Goal: Information Seeking & Learning: Learn about a topic

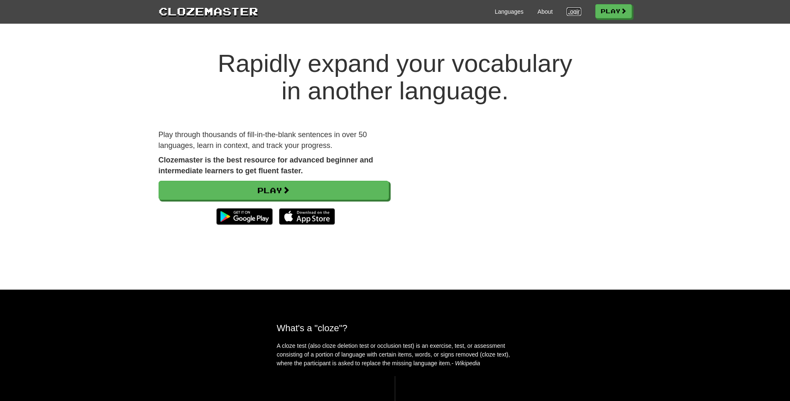
click at [567, 12] on link "Login" at bounding box center [574, 11] width 14 height 8
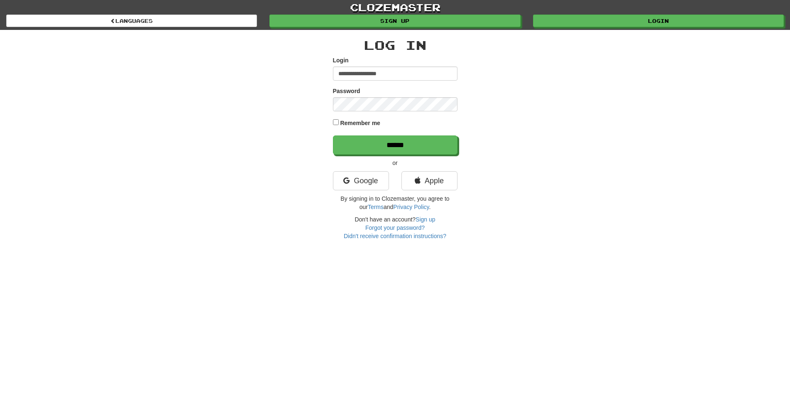
type input "**********"
click at [333, 135] on input "******" at bounding box center [395, 144] width 125 height 19
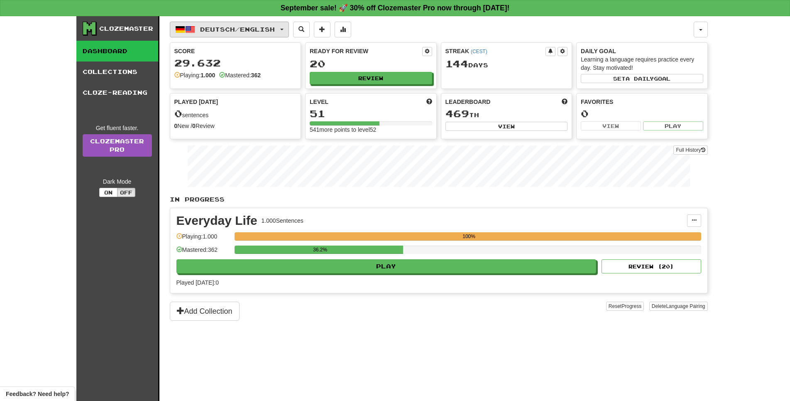
click at [231, 27] on span "Deutsch / English" at bounding box center [237, 29] width 75 height 7
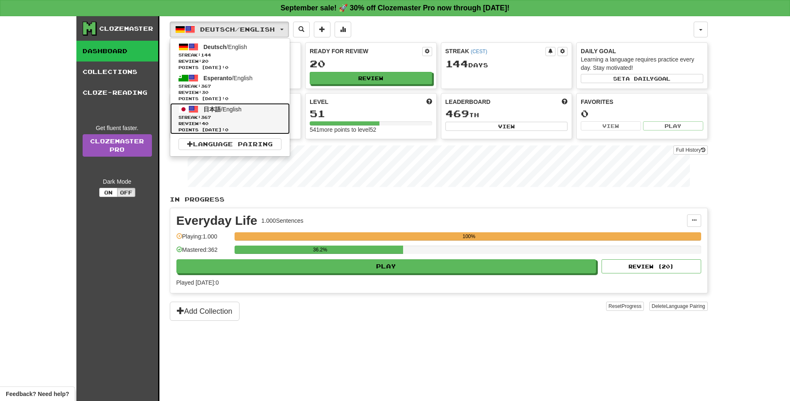
click at [237, 113] on span "日本語 / English" at bounding box center [222, 109] width 38 height 7
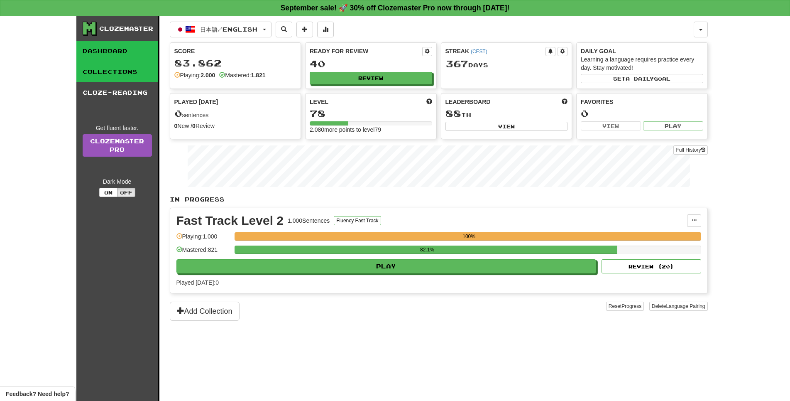
click at [122, 82] on link "Collections" at bounding box center [117, 71] width 82 height 21
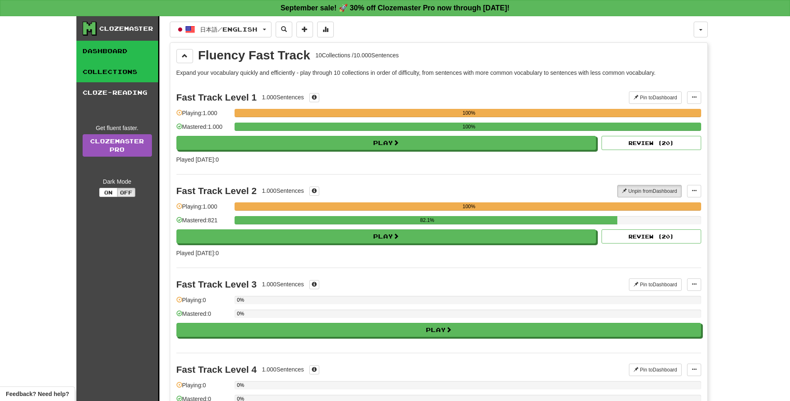
click at [93, 56] on link "Dashboard" at bounding box center [117, 51] width 82 height 21
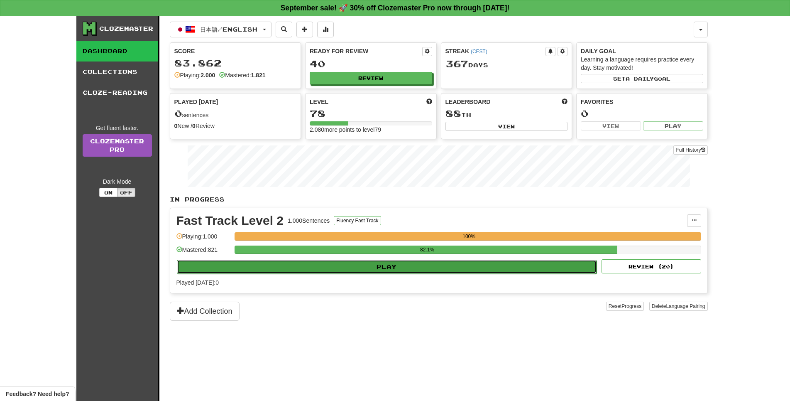
click at [370, 274] on button "Play" at bounding box center [387, 266] width 420 height 14
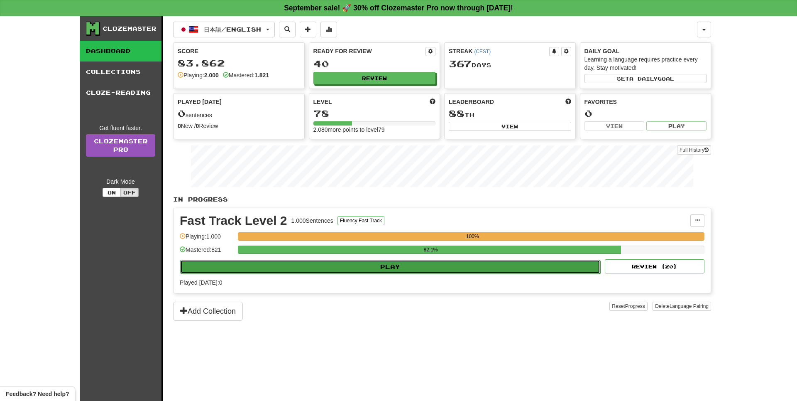
select select "**"
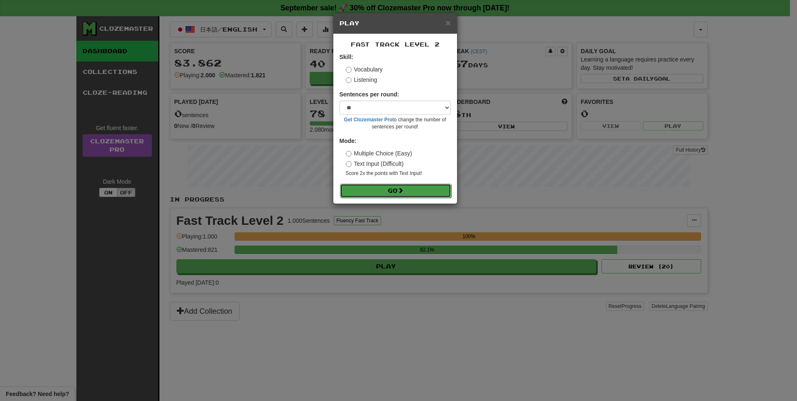
click at [389, 198] on button "Go" at bounding box center [395, 191] width 111 height 14
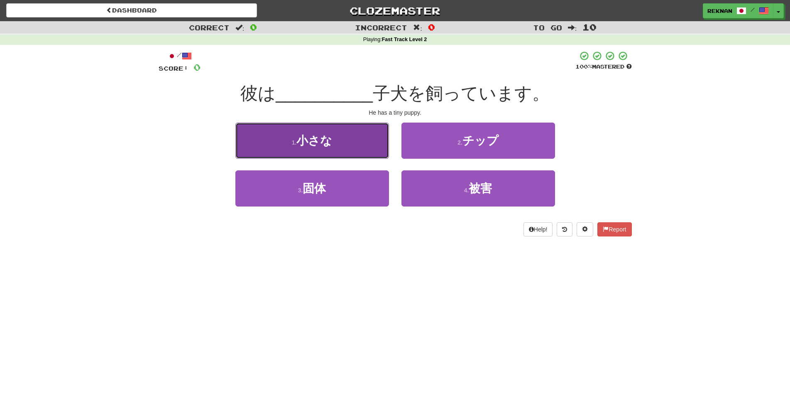
click at [336, 159] on button "1 . 小さな" at bounding box center [312, 140] width 154 height 36
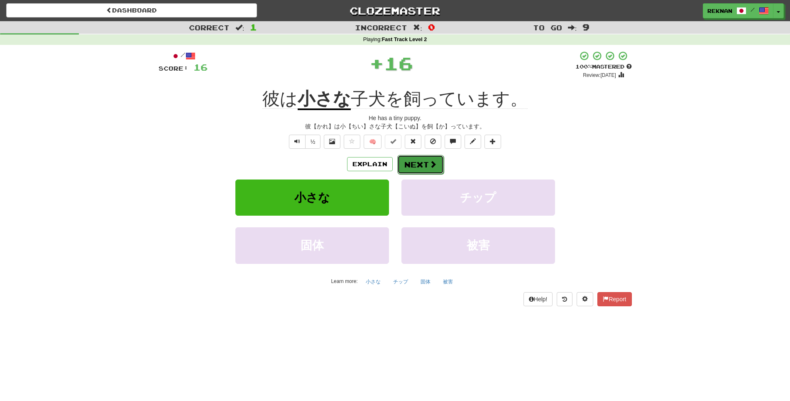
click at [425, 171] on button "Next" at bounding box center [420, 164] width 46 height 19
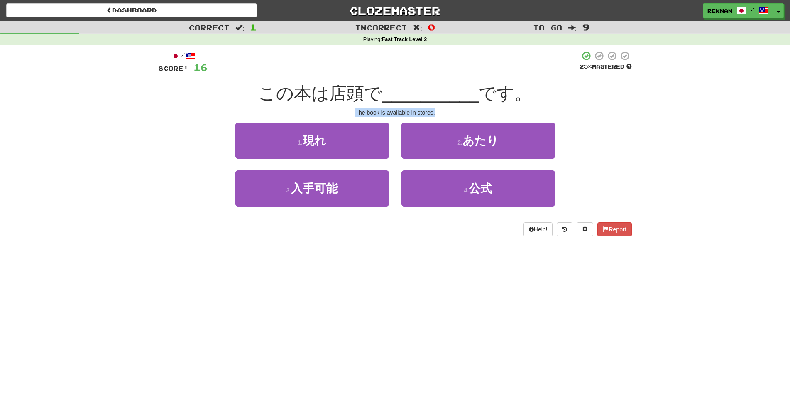
drag, startPoint x: 343, startPoint y: 125, endPoint x: 458, endPoint y: 125, distance: 115.4
click at [458, 117] on div "The book is available in stores." at bounding box center [395, 112] width 473 height 8
copy div "The book is available in stores."
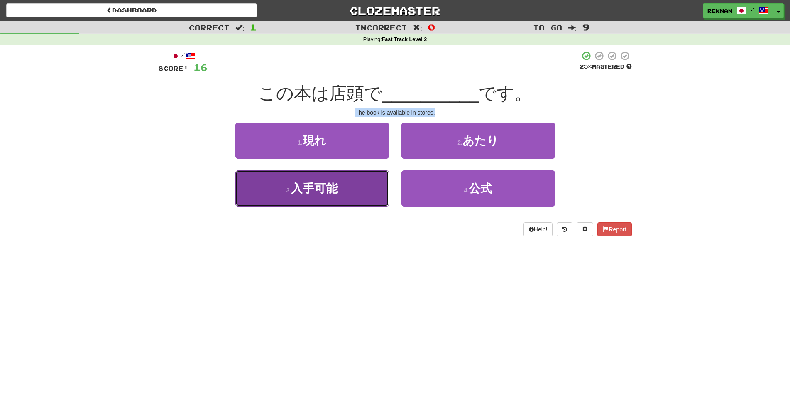
click at [306, 195] on span "入手可能" at bounding box center [314, 188] width 46 height 13
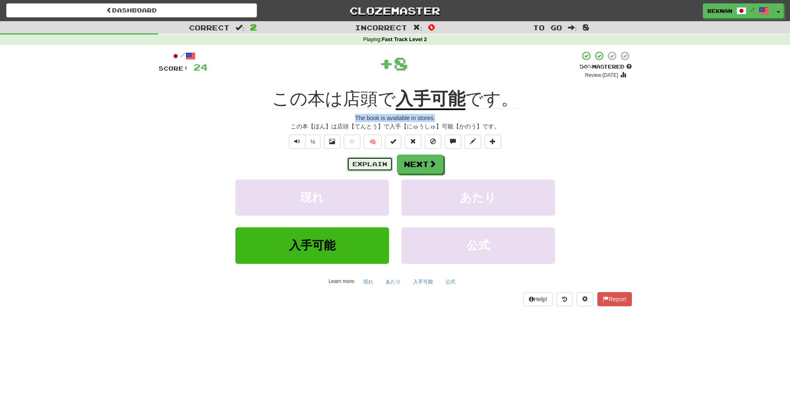
click at [385, 171] on button "Explain" at bounding box center [370, 164] width 46 height 14
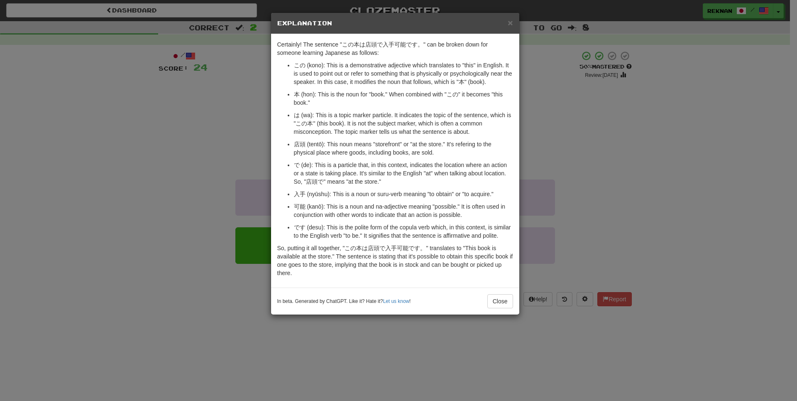
click at [174, 185] on div "× Explanation Certainly! The sentence "この本は店頭で入手可能です。" can be broken down for s…" at bounding box center [398, 200] width 797 height 401
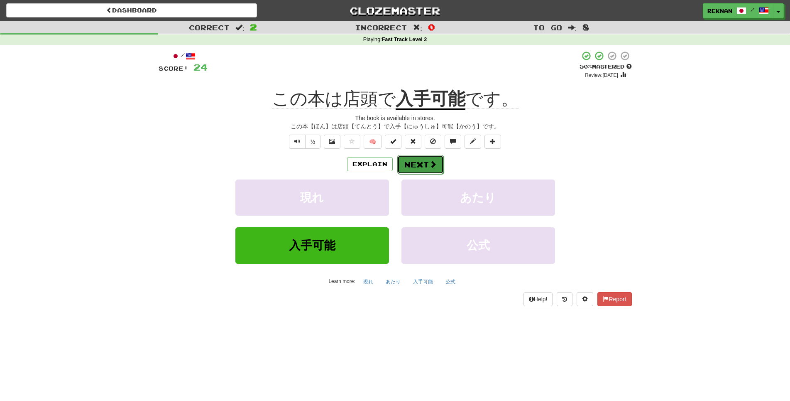
click at [435, 168] on span at bounding box center [432, 163] width 7 height 7
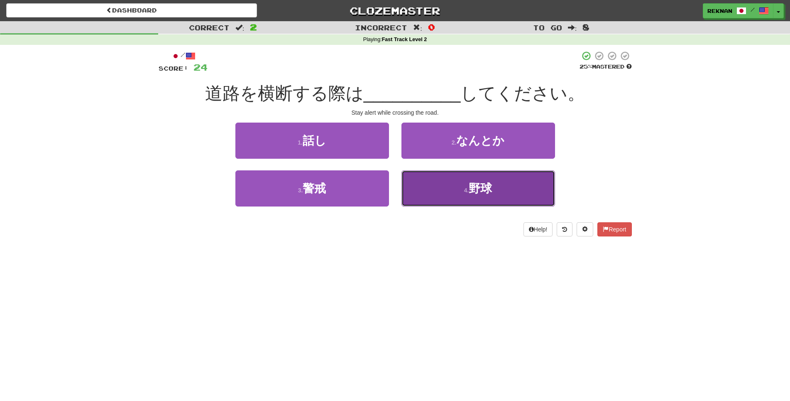
click at [448, 189] on button "4 . 野球" at bounding box center [478, 188] width 154 height 36
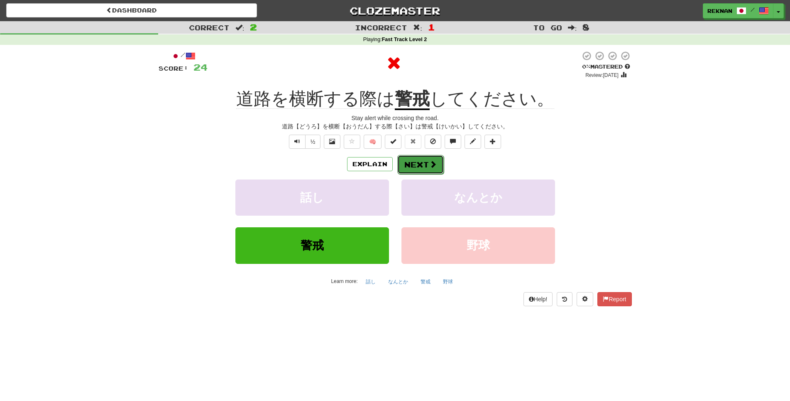
click at [431, 170] on button "Next" at bounding box center [420, 164] width 46 height 19
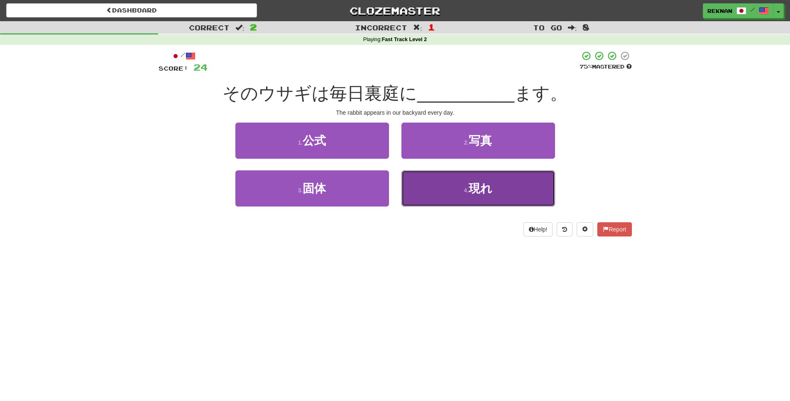
click at [438, 196] on button "4 . 現れ" at bounding box center [478, 188] width 154 height 36
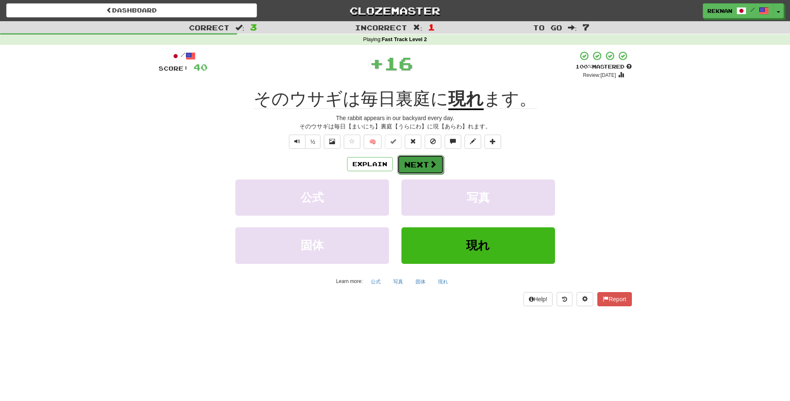
click at [437, 168] on span at bounding box center [432, 163] width 7 height 7
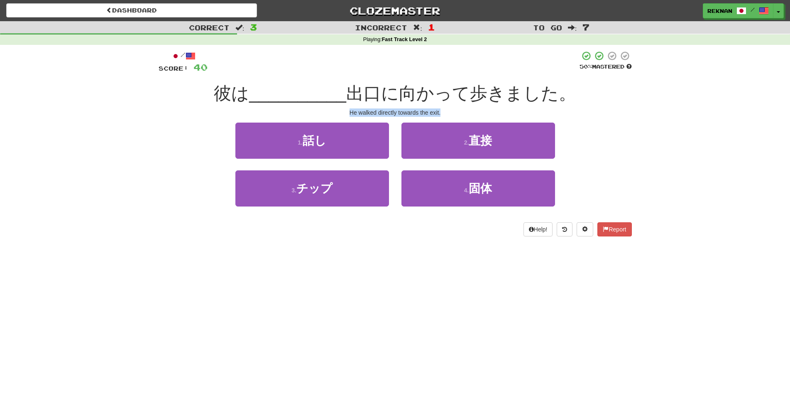
drag, startPoint x: 340, startPoint y: 119, endPoint x: 489, endPoint y: 129, distance: 149.0
click at [489, 129] on div "/ Score: 40 50 % Mastered 彼は __________ 出口に向かって歩きました。 He walked directly toward…" at bounding box center [395, 144] width 473 height 186
copy div "He walked directly towards the exit."
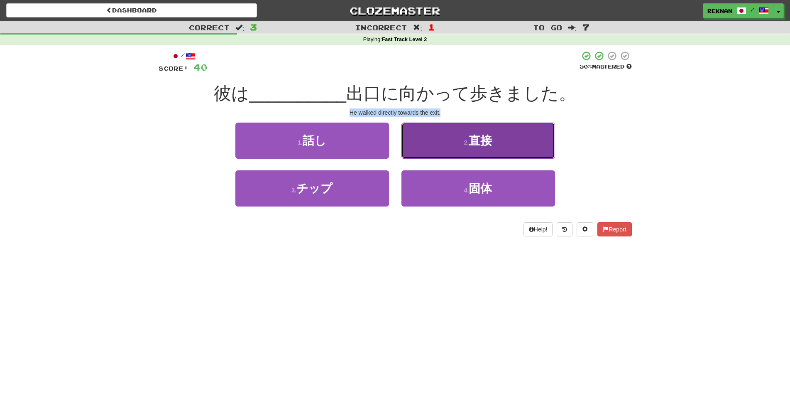
click at [491, 141] on button "2 . 直接" at bounding box center [478, 140] width 154 height 36
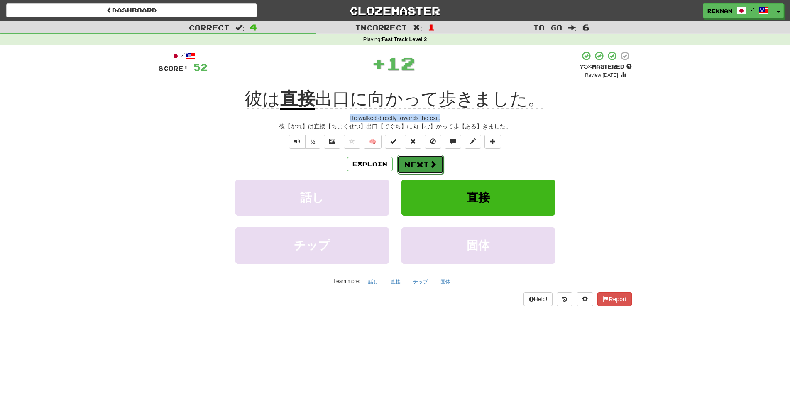
click at [412, 174] on button "Next" at bounding box center [420, 164] width 46 height 19
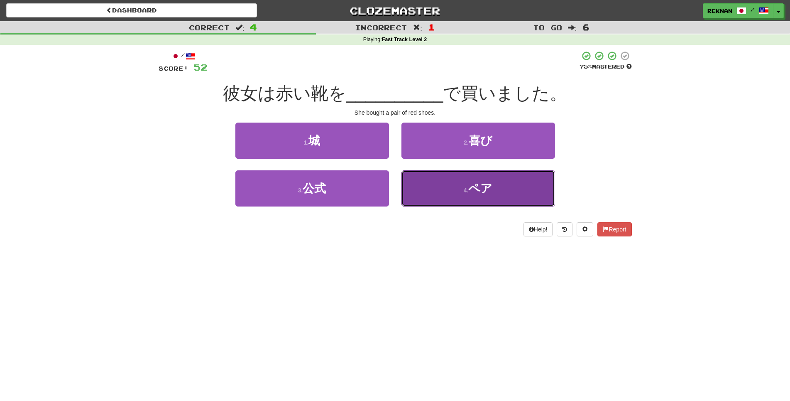
click at [492, 187] on button "4 . ペア" at bounding box center [478, 188] width 154 height 36
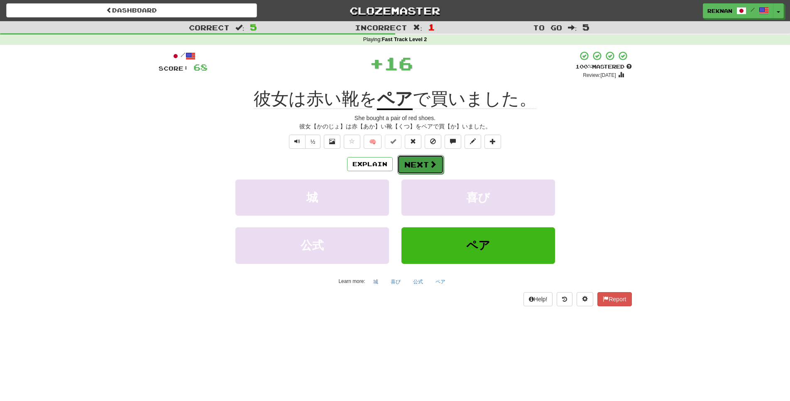
click at [424, 174] on button "Next" at bounding box center [420, 164] width 46 height 19
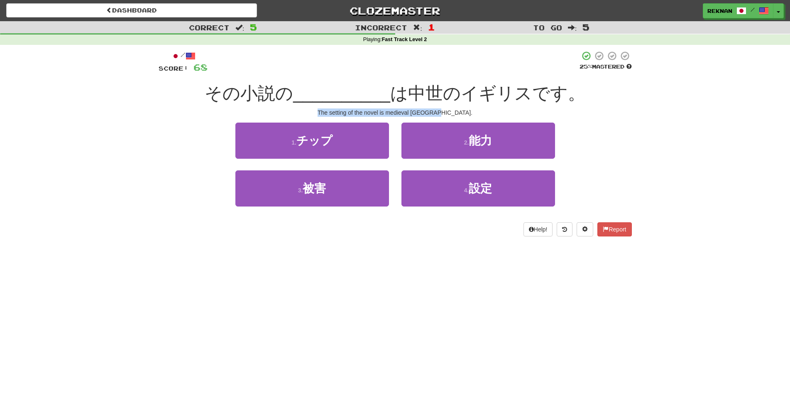
drag, startPoint x: 328, startPoint y: 123, endPoint x: 508, endPoint y: 121, distance: 179.4
click at [508, 117] on div "The setting of the novel is medieval England." at bounding box center [395, 112] width 473 height 8
copy div "The setting of the novel is medieval England."
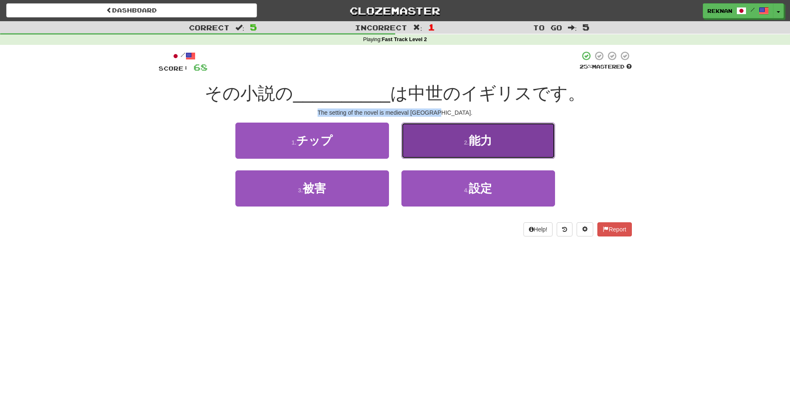
click at [455, 159] on button "2 . 能力" at bounding box center [478, 140] width 154 height 36
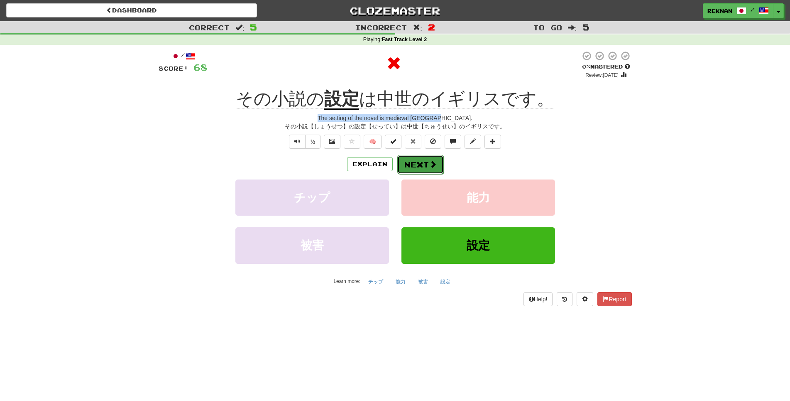
click at [442, 169] on button "Next" at bounding box center [420, 164] width 46 height 19
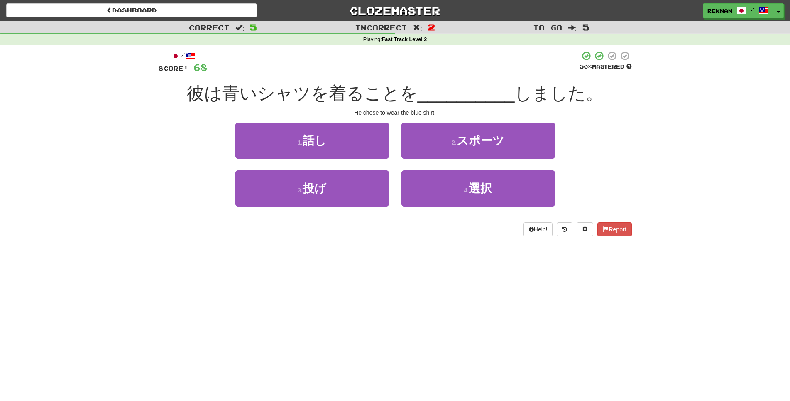
click at [391, 191] on div "3 . 投げ" at bounding box center [312, 194] width 166 height 48
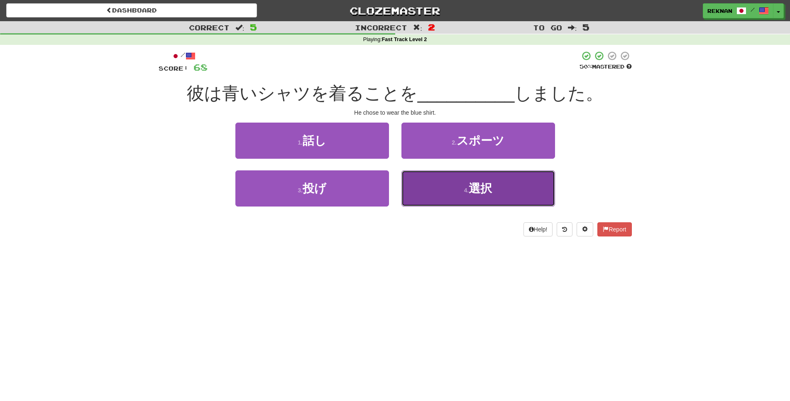
click at [415, 202] on button "4 . 選択" at bounding box center [478, 188] width 154 height 36
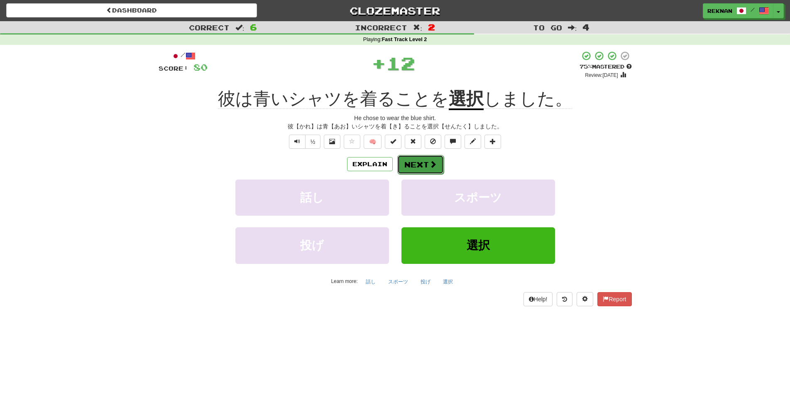
click at [408, 172] on button "Next" at bounding box center [420, 164] width 46 height 19
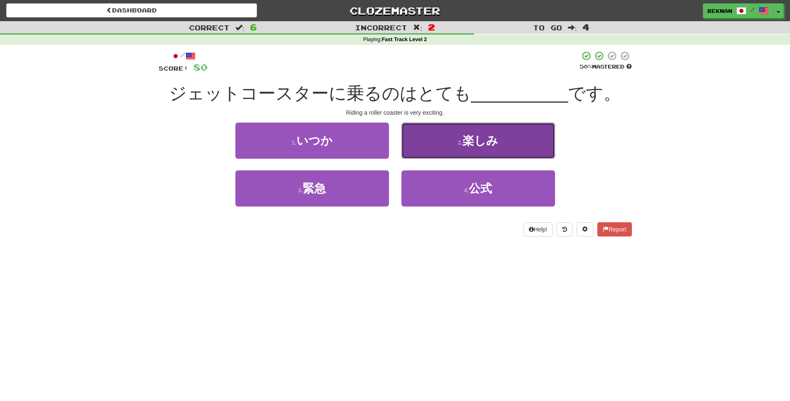
click at [467, 147] on span "楽しみ" at bounding box center [481, 140] width 36 height 13
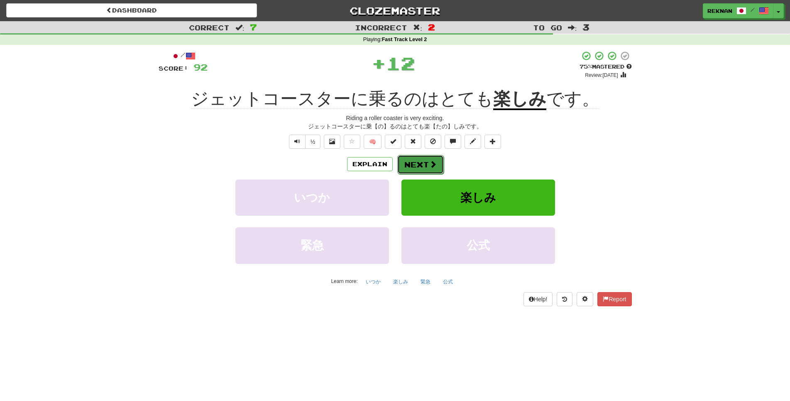
click at [435, 174] on button "Next" at bounding box center [420, 164] width 46 height 19
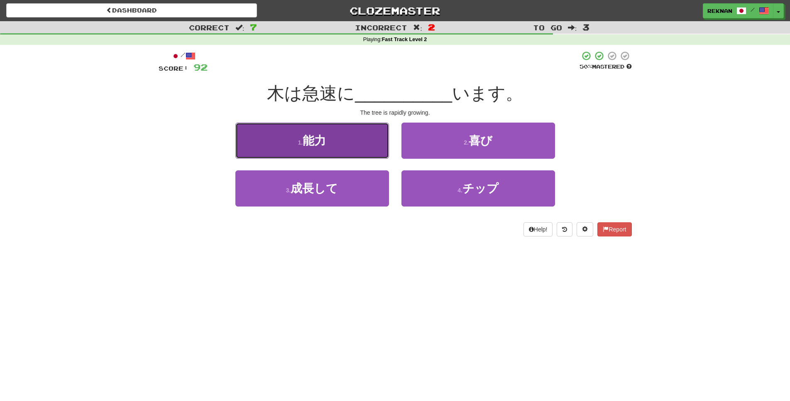
click at [351, 154] on button "1 . 能力" at bounding box center [312, 140] width 154 height 36
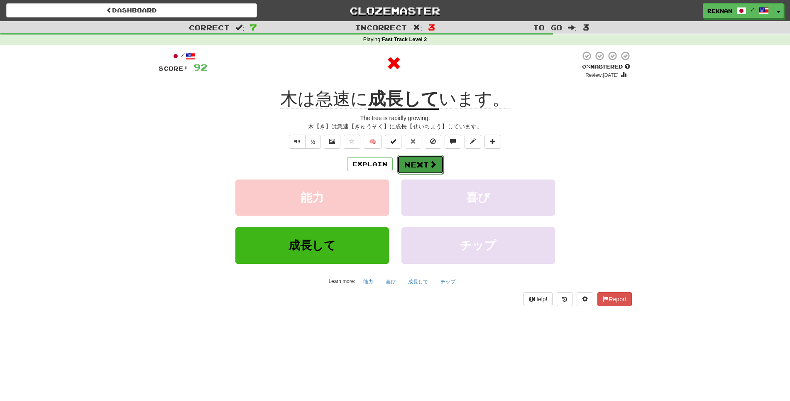
click at [418, 174] on button "Next" at bounding box center [420, 164] width 46 height 19
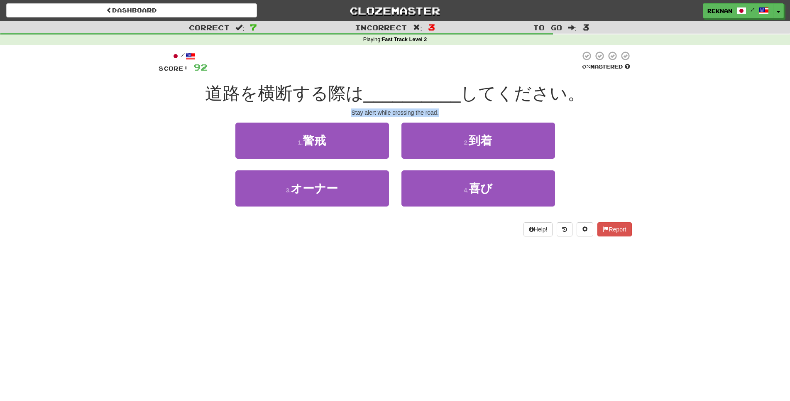
drag, startPoint x: 327, startPoint y: 120, endPoint x: 477, endPoint y: 127, distance: 150.5
click at [477, 127] on div "/ Score: 92 0 % Mastered 道路を横断する際は __________ してください。 Stay alert while crossing…" at bounding box center [395, 144] width 473 height 186
copy div "Stay alert while crossing the road."
click at [358, 170] on div "1 . 警戒" at bounding box center [312, 146] width 166 height 48
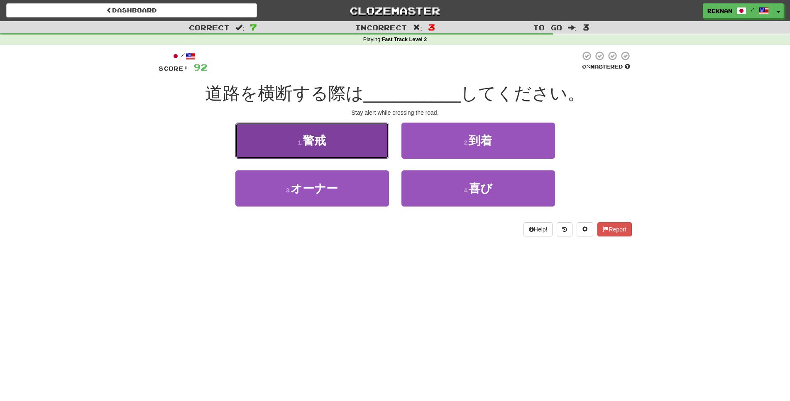
click at [354, 157] on button "1 . 警戒" at bounding box center [312, 140] width 154 height 36
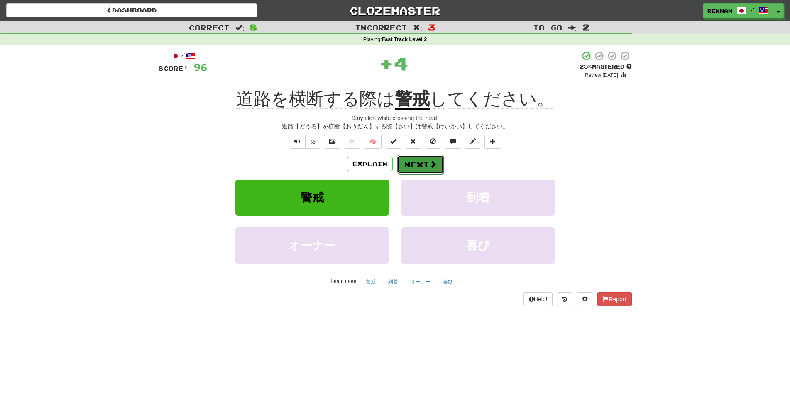
click at [431, 174] on button "Next" at bounding box center [420, 164] width 46 height 19
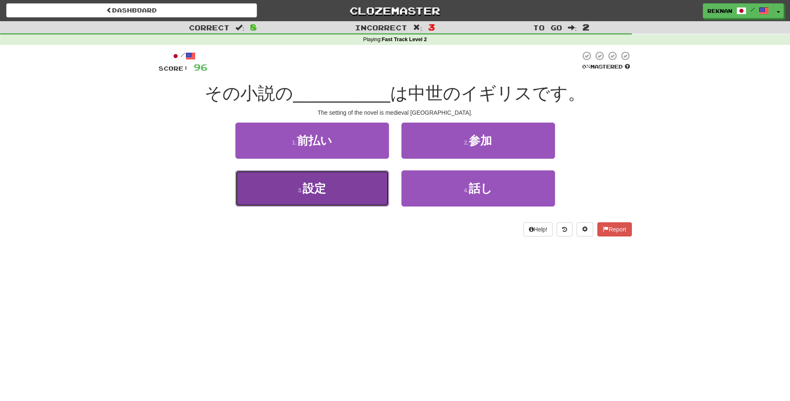
click at [366, 197] on button "3 . 設定" at bounding box center [312, 188] width 154 height 36
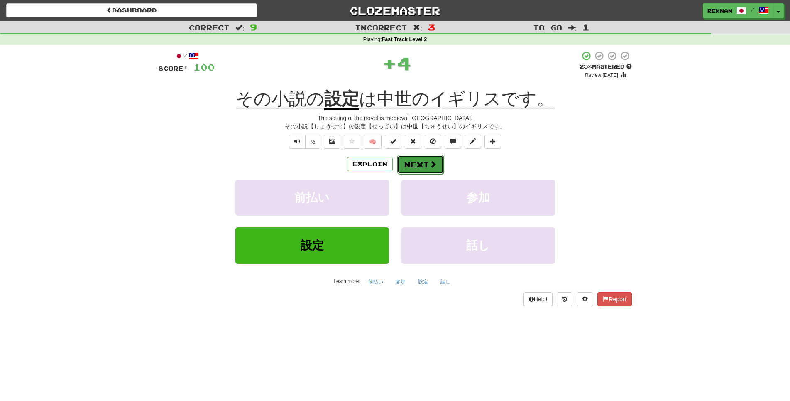
click at [406, 174] on button "Next" at bounding box center [420, 164] width 46 height 19
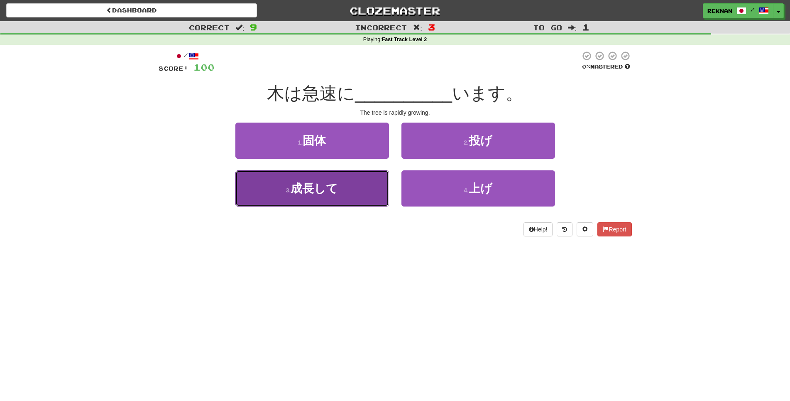
click at [344, 206] on button "3 . 成長して" at bounding box center [312, 188] width 154 height 36
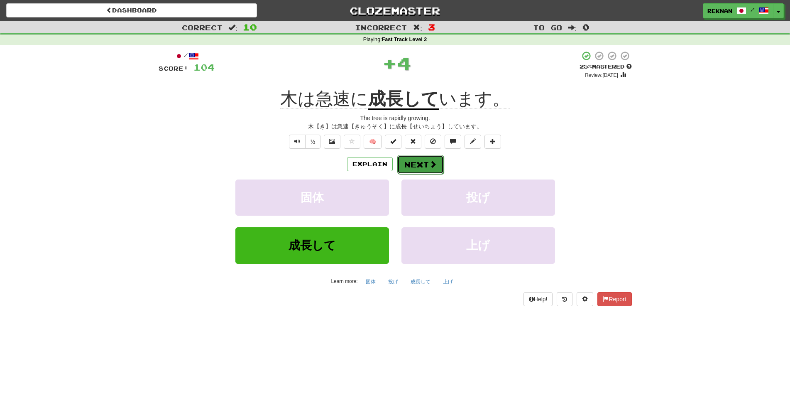
click at [439, 170] on button "Next" at bounding box center [420, 164] width 46 height 19
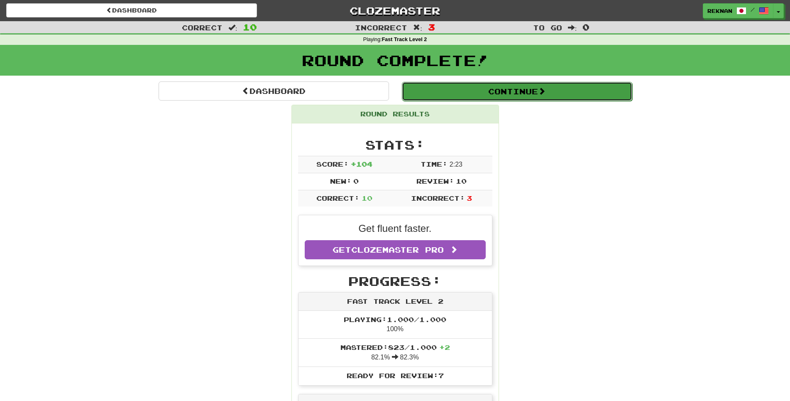
click at [529, 101] on button "Continue" at bounding box center [517, 91] width 230 height 19
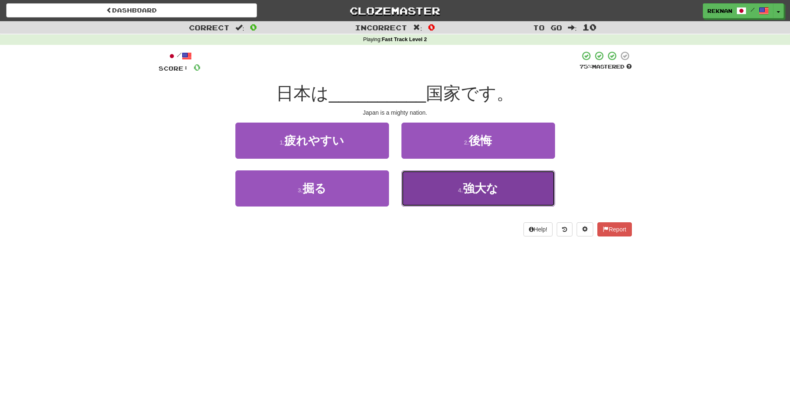
click at [481, 195] on span "強大な" at bounding box center [480, 188] width 35 height 13
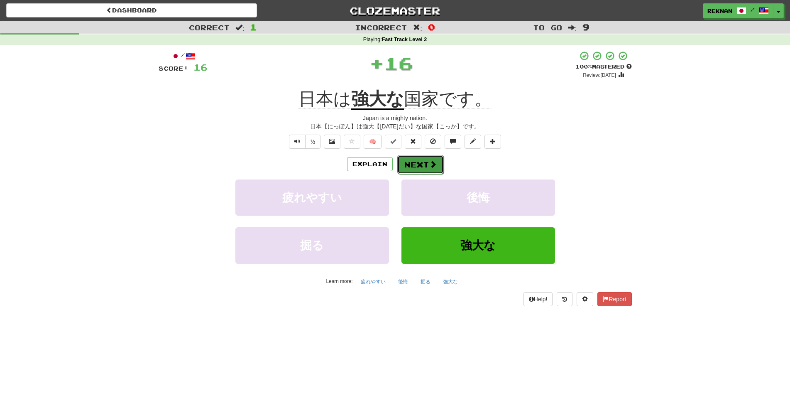
click at [414, 174] on button "Next" at bounding box center [420, 164] width 46 height 19
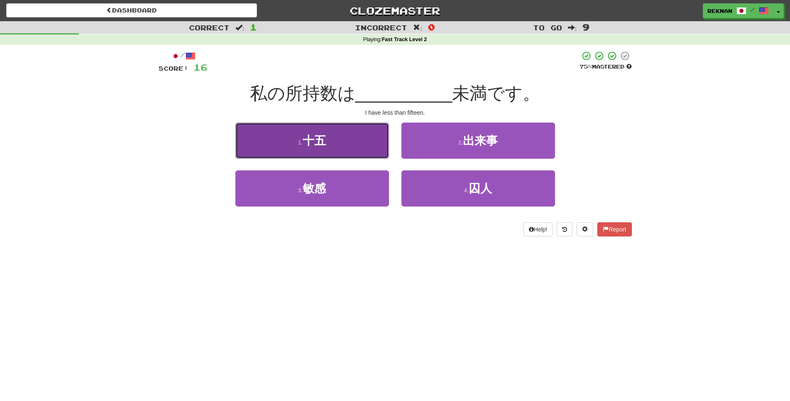
click at [313, 147] on span "十五" at bounding box center [314, 140] width 23 height 13
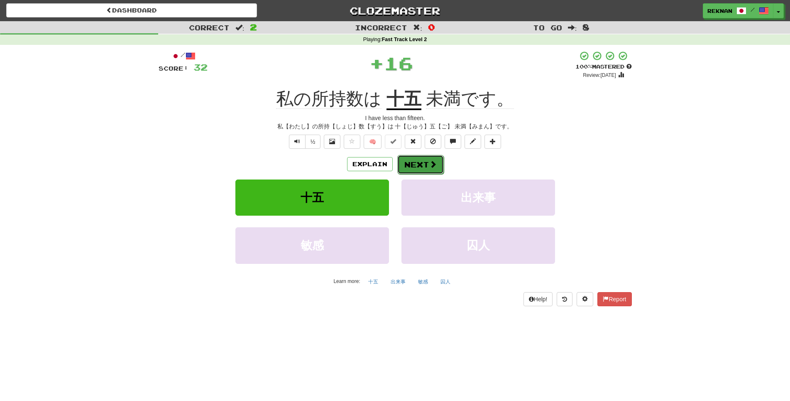
click at [427, 174] on button "Next" at bounding box center [420, 164] width 46 height 19
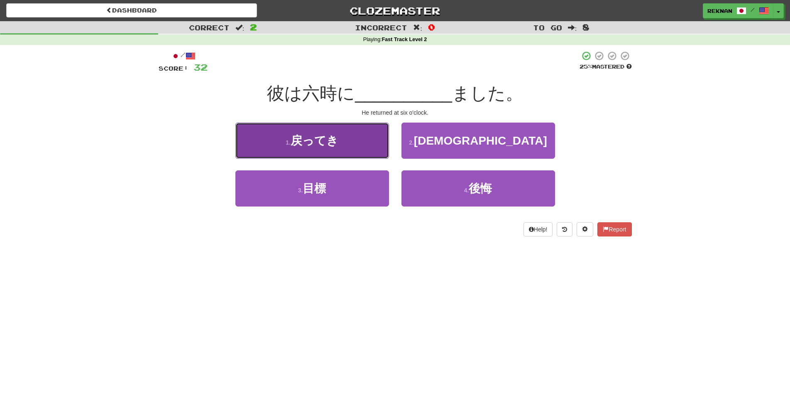
click at [318, 159] on button "1 . 戻ってき" at bounding box center [312, 140] width 154 height 36
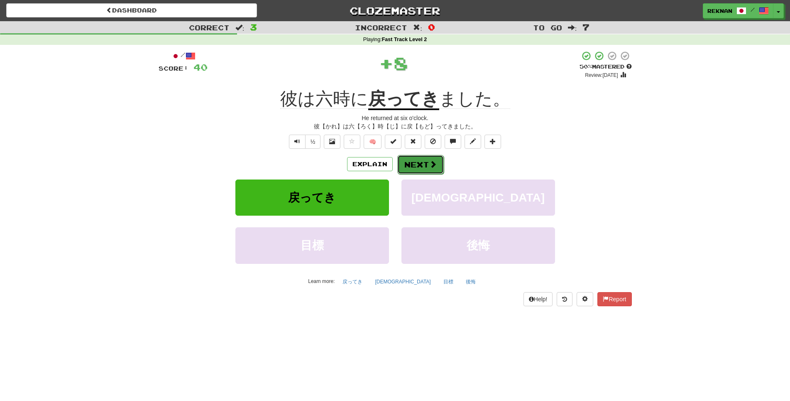
click at [428, 174] on button "Next" at bounding box center [420, 164] width 46 height 19
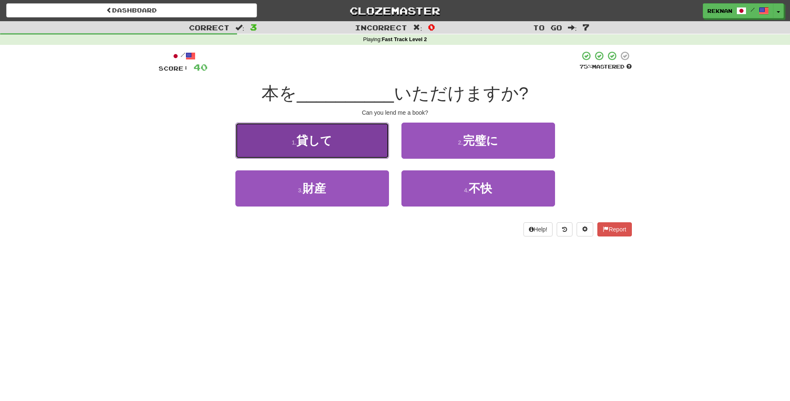
click at [325, 147] on span "貸して" at bounding box center [314, 140] width 36 height 13
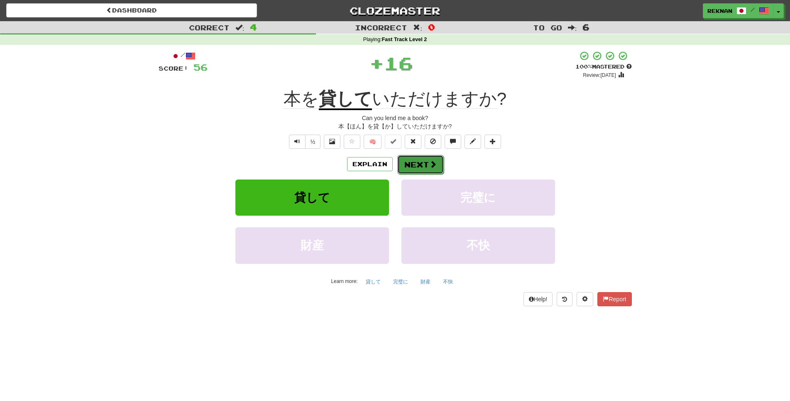
click at [407, 174] on button "Next" at bounding box center [420, 164] width 46 height 19
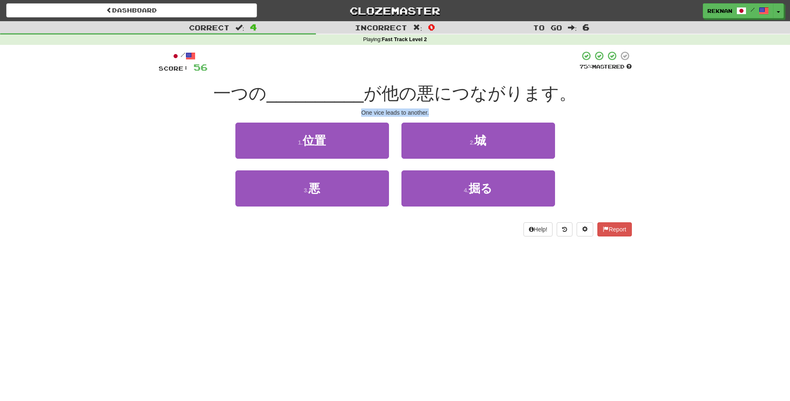
drag, startPoint x: 344, startPoint y: 126, endPoint x: 490, endPoint y: 120, distance: 146.3
click at [490, 117] on div "One vice leads to another." at bounding box center [395, 112] width 473 height 8
copy div "One vice leads to another."
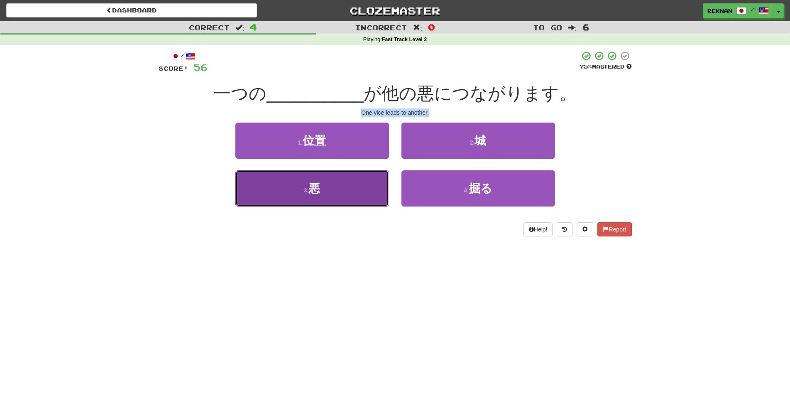
click at [313, 195] on span "悪" at bounding box center [314, 188] width 12 height 13
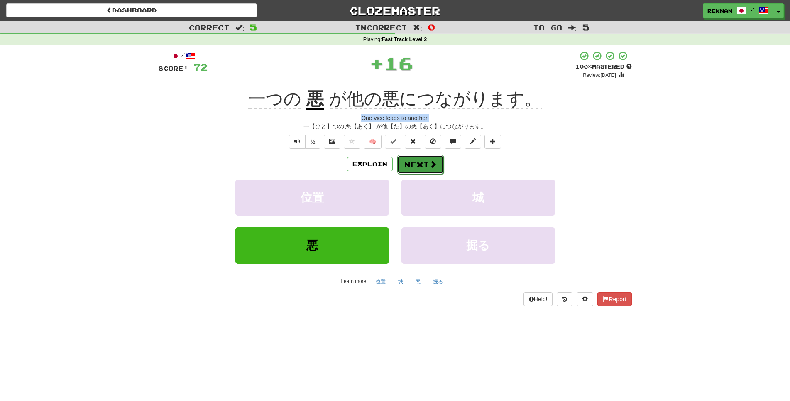
click at [412, 174] on button "Next" at bounding box center [420, 164] width 46 height 19
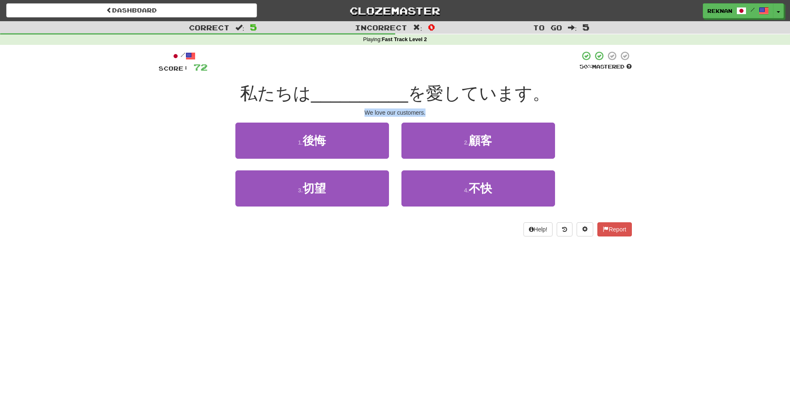
drag, startPoint x: 354, startPoint y: 125, endPoint x: 485, endPoint y: 123, distance: 131.6
click at [485, 117] on div "We love our customers." at bounding box center [395, 112] width 473 height 8
copy div "We love our customers."
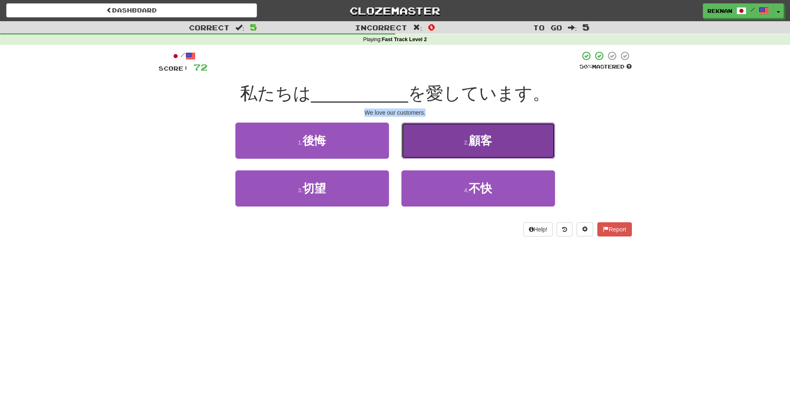
click at [455, 159] on button "2 . 顧客" at bounding box center [478, 140] width 154 height 36
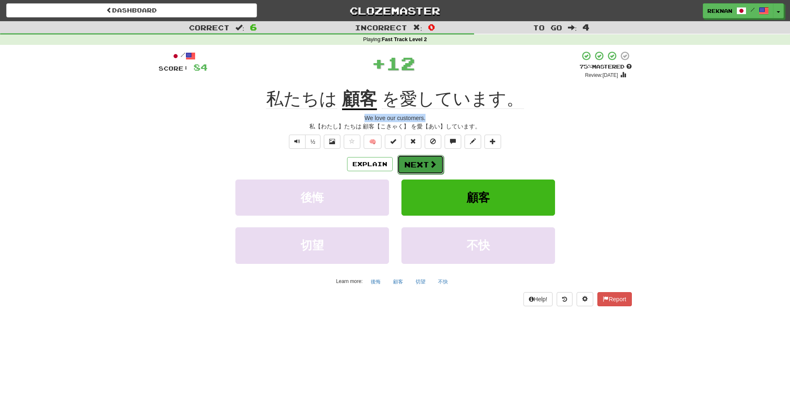
click at [441, 170] on button "Next" at bounding box center [420, 164] width 46 height 19
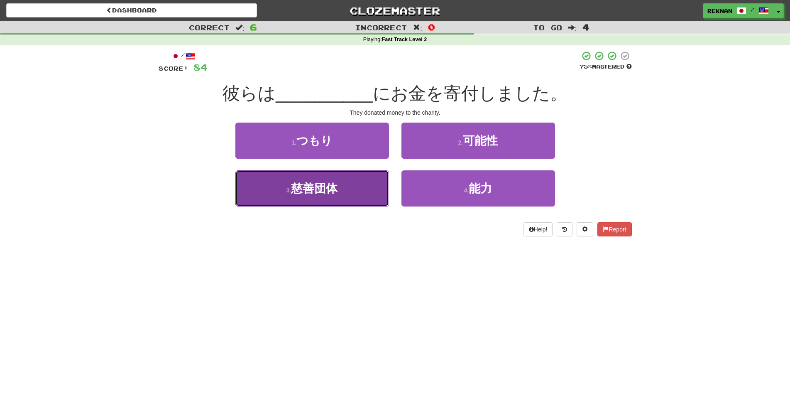
click at [311, 194] on span "慈善団体" at bounding box center [314, 188] width 46 height 13
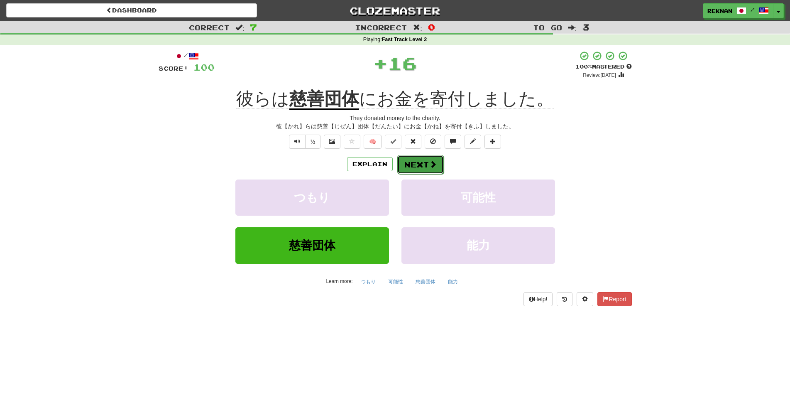
click at [420, 174] on button "Next" at bounding box center [420, 164] width 46 height 19
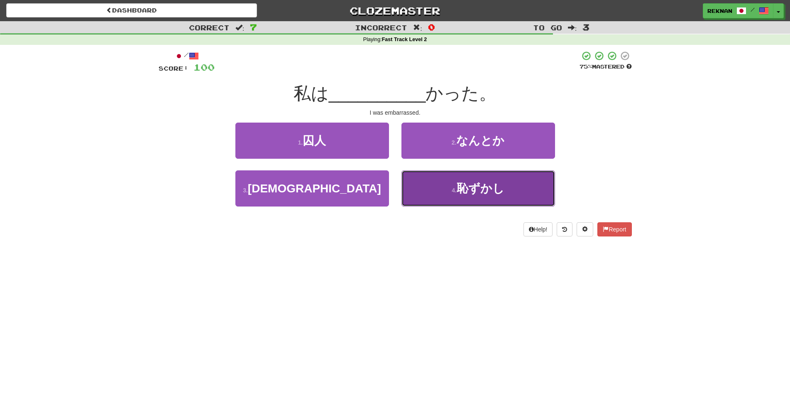
click at [443, 203] on button "4 . 恥ずかし" at bounding box center [478, 188] width 154 height 36
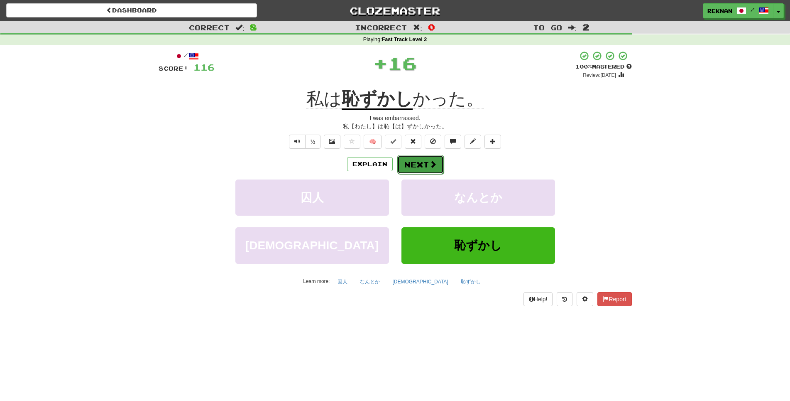
click at [443, 169] on button "Next" at bounding box center [420, 164] width 46 height 19
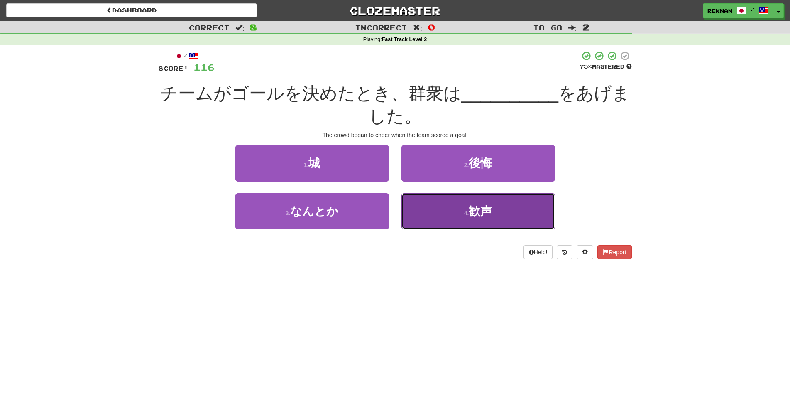
click at [458, 229] on button "4 . 歓声" at bounding box center [478, 211] width 154 height 36
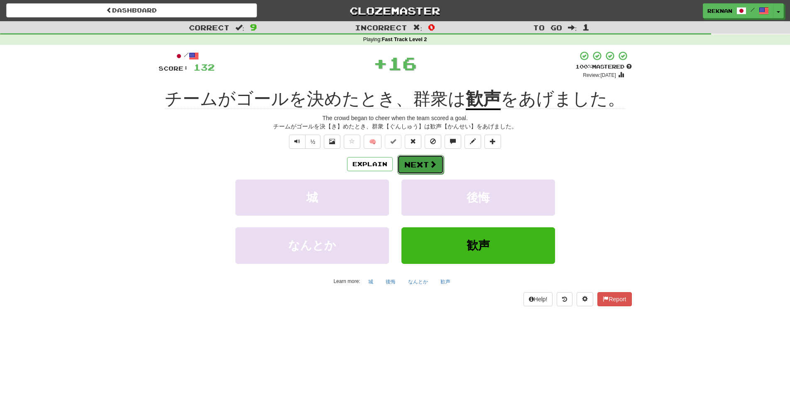
click at [429, 174] on button "Next" at bounding box center [420, 164] width 46 height 19
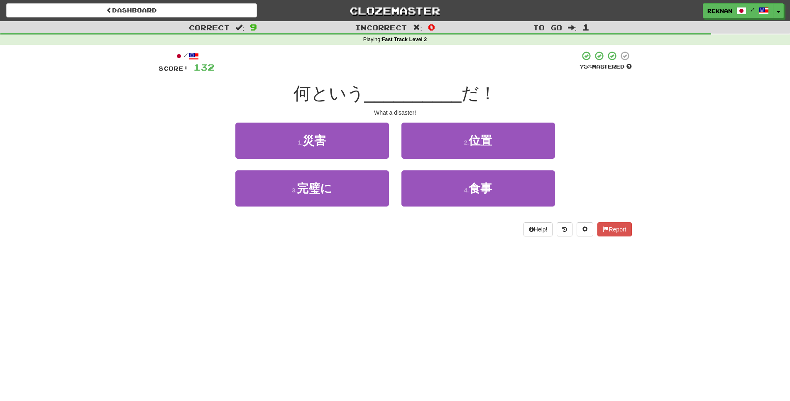
click at [348, 170] on div "1 . 災害" at bounding box center [312, 146] width 166 height 48
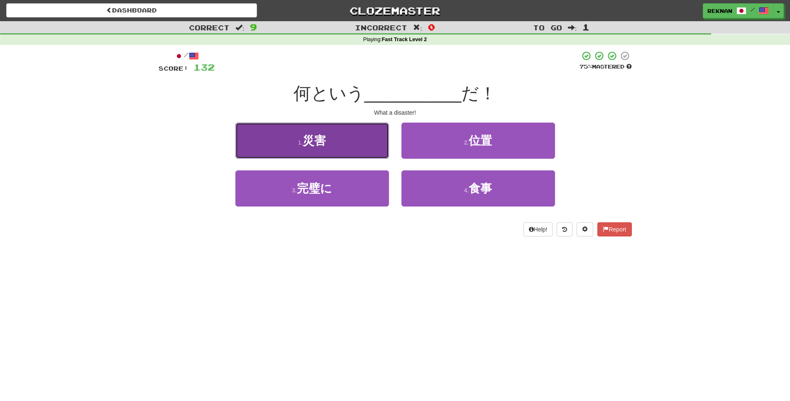
click at [352, 159] on button "1 . 災害" at bounding box center [312, 140] width 154 height 36
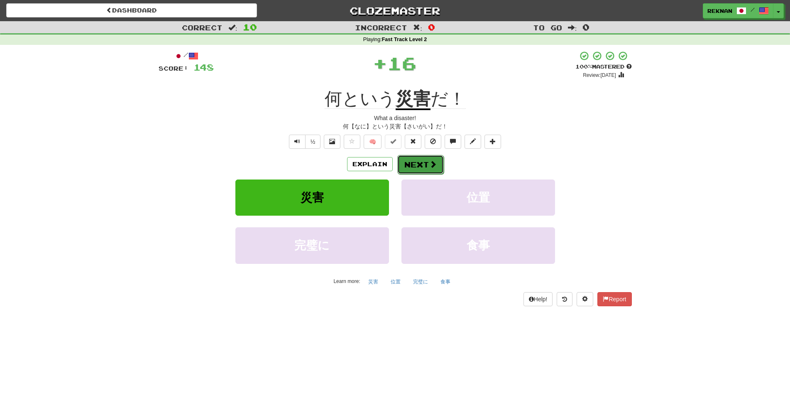
click at [439, 174] on button "Next" at bounding box center [420, 164] width 46 height 19
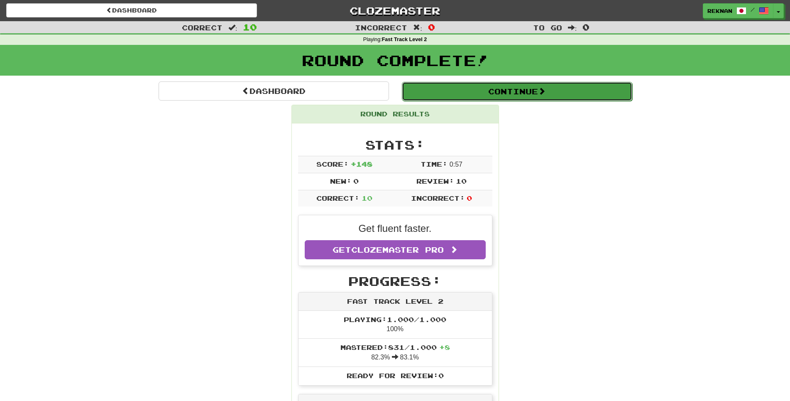
click at [504, 101] on button "Continue" at bounding box center [517, 91] width 230 height 19
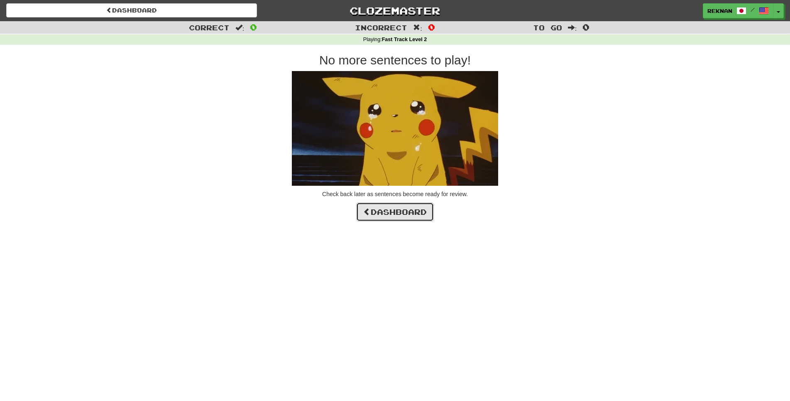
click at [404, 221] on link "Dashboard" at bounding box center [395, 211] width 78 height 19
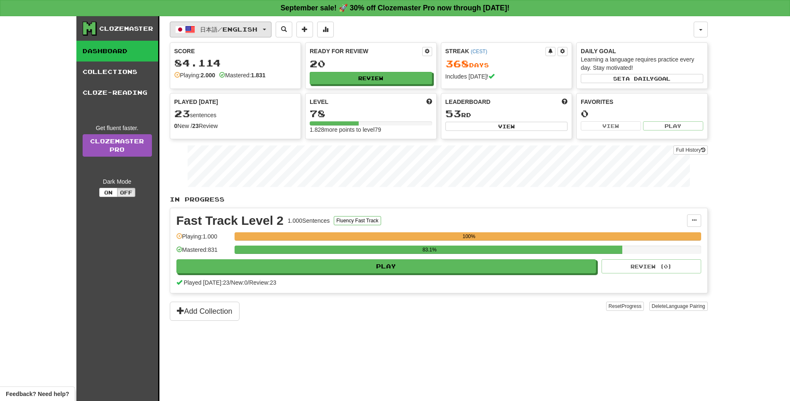
click at [272, 27] on button "日本語 / English" at bounding box center [221, 30] width 102 height 16
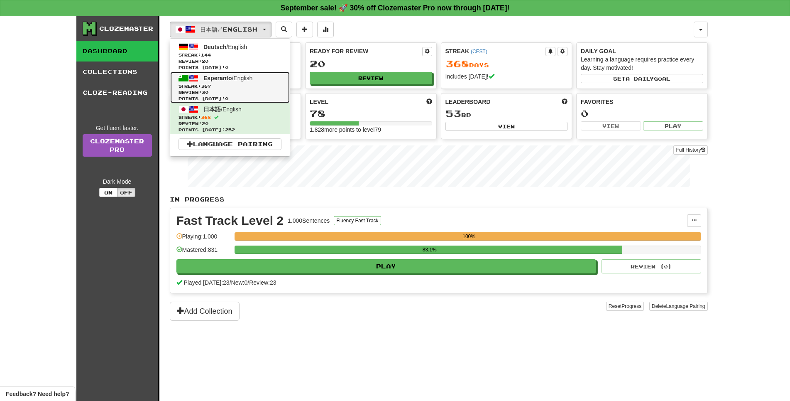
click at [249, 95] on span "Review: 30" at bounding box center [230, 92] width 103 height 6
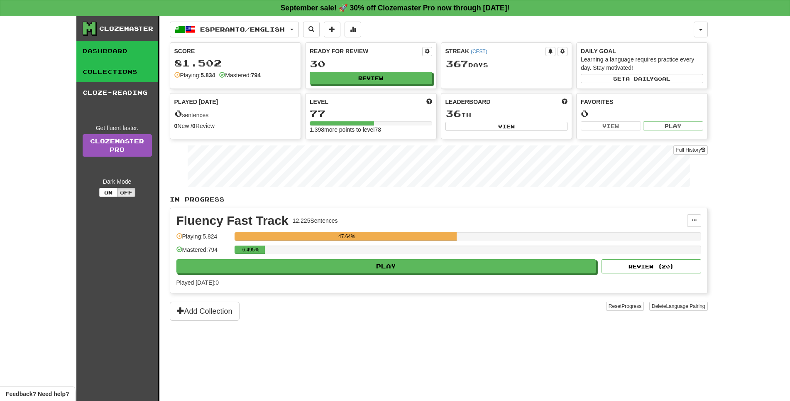
click at [125, 77] on link "Collections" at bounding box center [117, 71] width 82 height 21
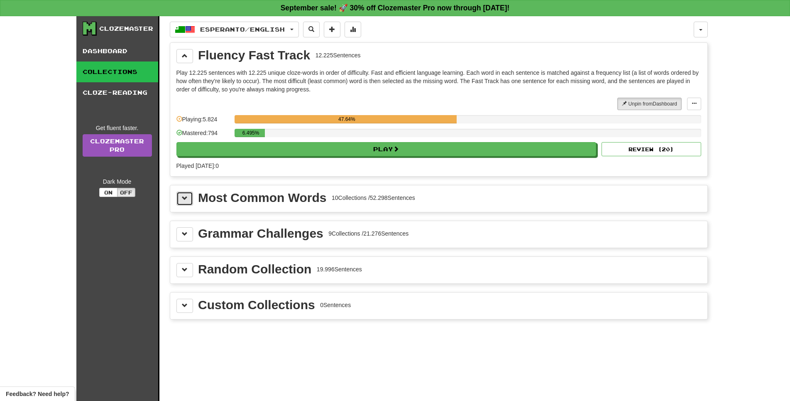
click at [188, 201] on span at bounding box center [185, 198] width 6 height 6
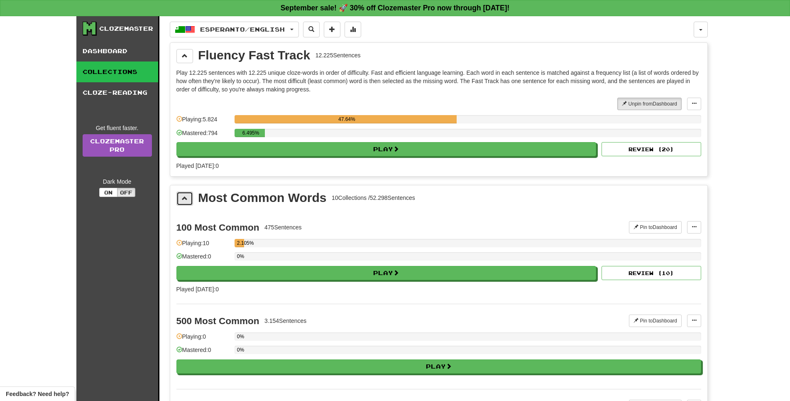
click at [193, 206] on button at bounding box center [184, 198] width 17 height 14
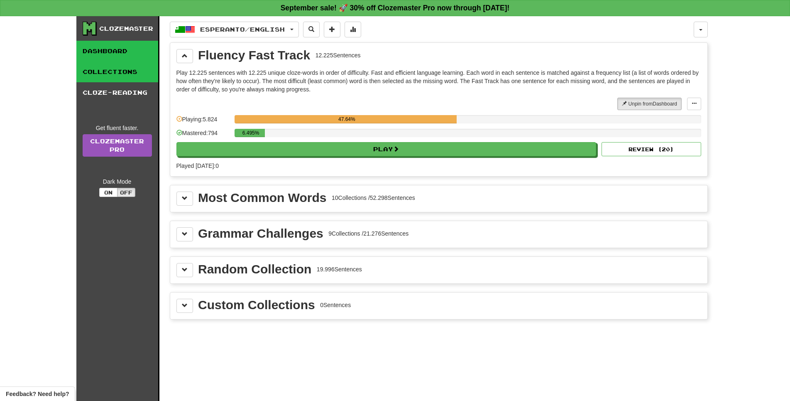
click at [118, 46] on div "Clozemaster Dashboard Collections Cloze-Reading Get fluent faster. Clozemaster …" at bounding box center [117, 218] width 83 height 405
click at [116, 57] on link "Dashboard" at bounding box center [117, 51] width 82 height 21
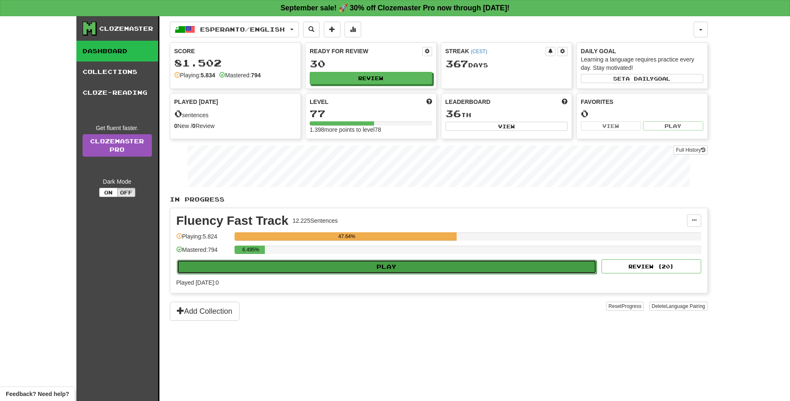
click at [460, 274] on button "Play" at bounding box center [387, 266] width 420 height 14
select select "**"
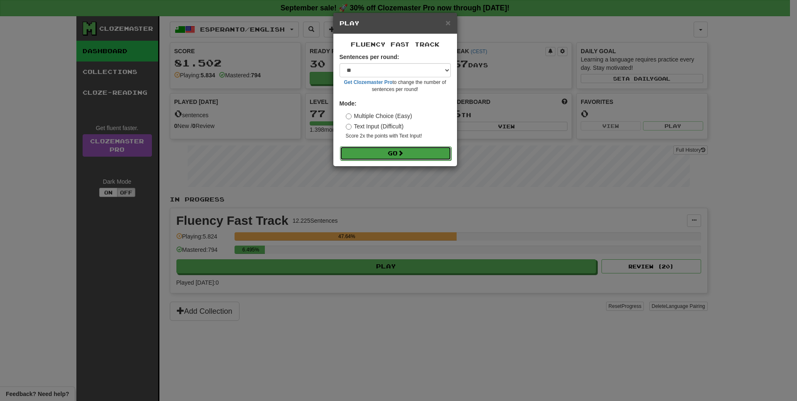
click at [396, 160] on button "Go" at bounding box center [395, 153] width 111 height 14
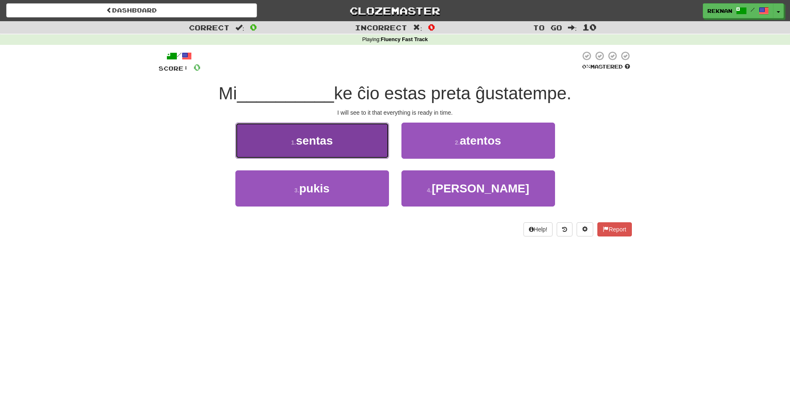
click at [279, 151] on button "1 . sentas" at bounding box center [312, 140] width 154 height 36
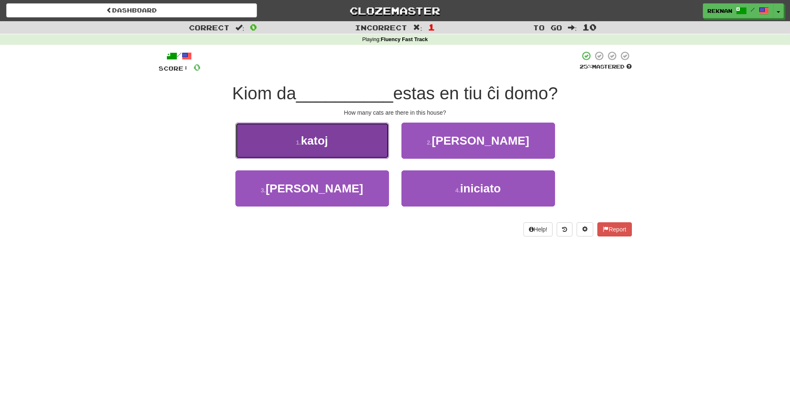
click at [297, 159] on button "1 . katoj" at bounding box center [312, 140] width 154 height 36
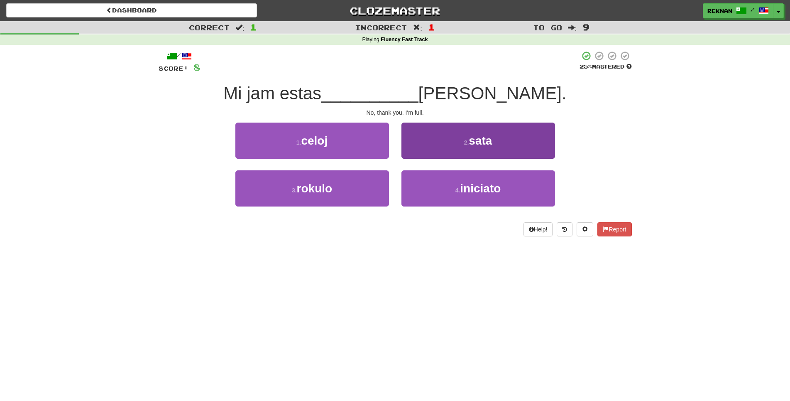
drag, startPoint x: 574, startPoint y: 164, endPoint x: 484, endPoint y: 149, distance: 91.3
click at [573, 164] on div "1 . celoj 2 . sata" at bounding box center [395, 146] width 498 height 48
click at [474, 146] on span "sata" at bounding box center [480, 140] width 23 height 13
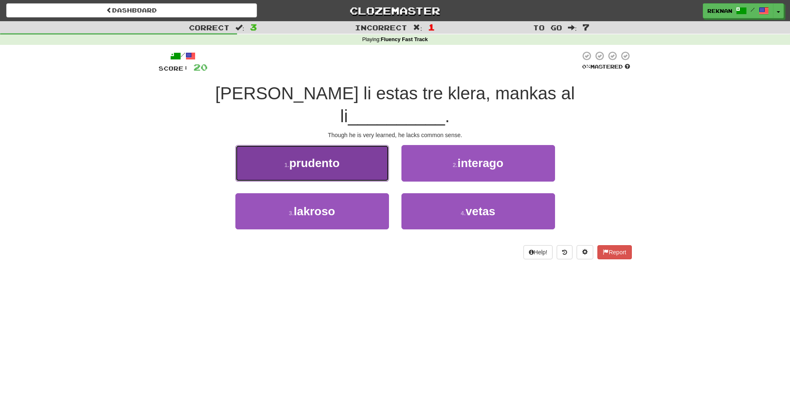
click at [329, 164] on button "1 . prudento" at bounding box center [312, 163] width 154 height 36
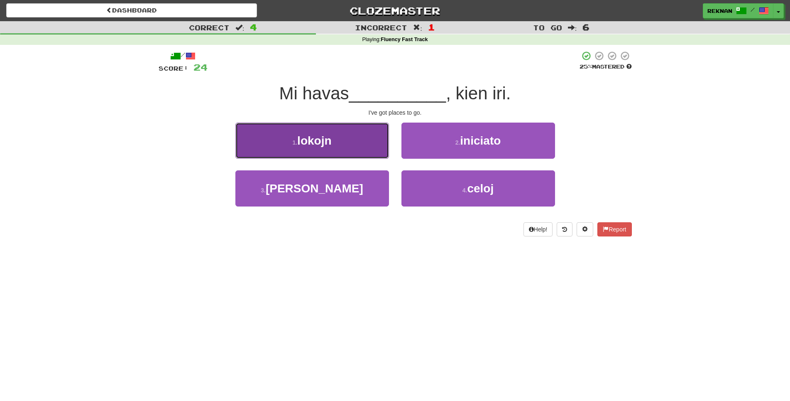
click at [317, 147] on span "lokojn" at bounding box center [314, 140] width 34 height 13
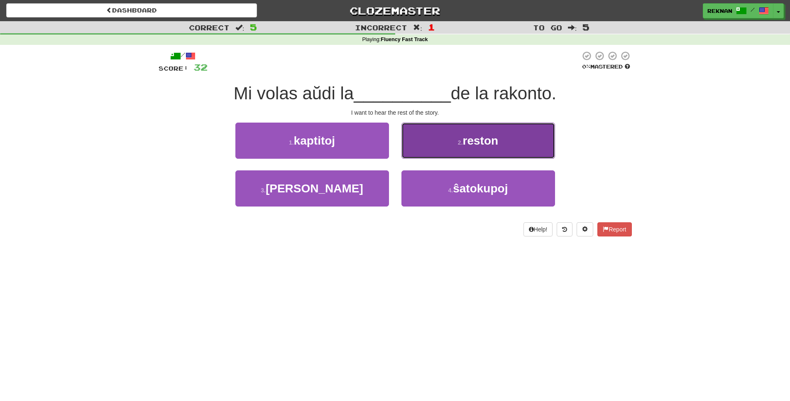
click at [443, 146] on button "2 . reston" at bounding box center [478, 140] width 154 height 36
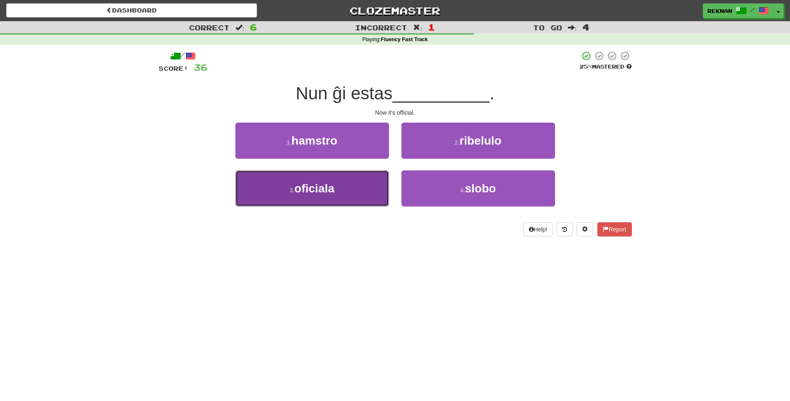
click at [347, 206] on button "3 . oficiala" at bounding box center [312, 188] width 154 height 36
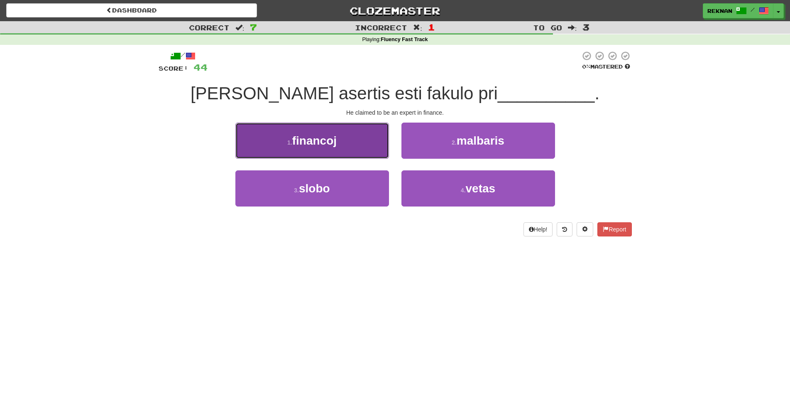
click at [331, 159] on button "1 . financoj" at bounding box center [312, 140] width 154 height 36
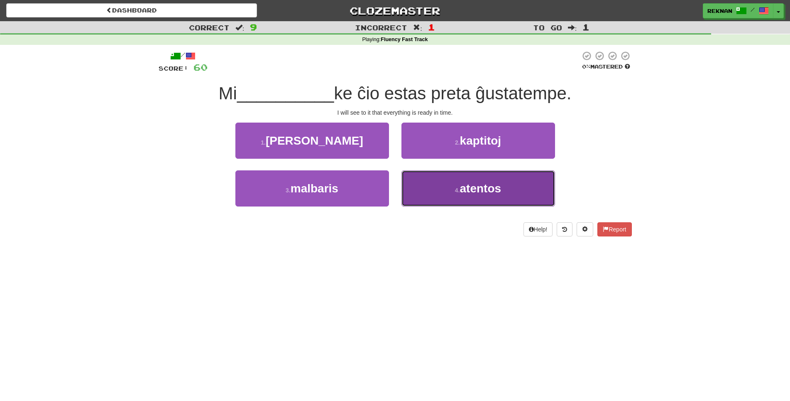
click at [434, 203] on button "4 . atentos" at bounding box center [478, 188] width 154 height 36
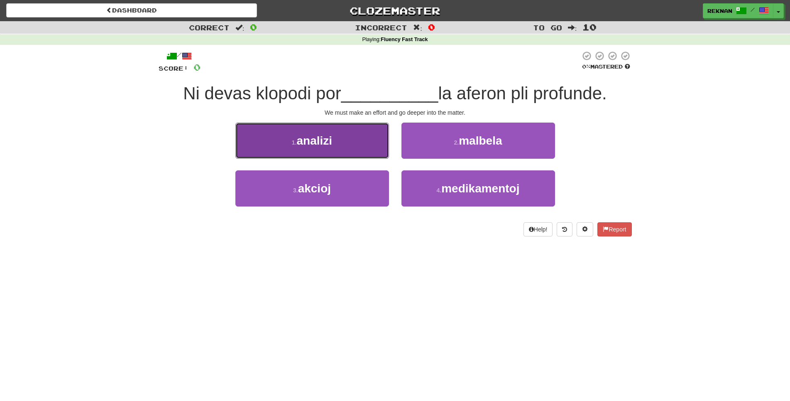
click at [328, 147] on span "analizi" at bounding box center [315, 140] width 36 height 13
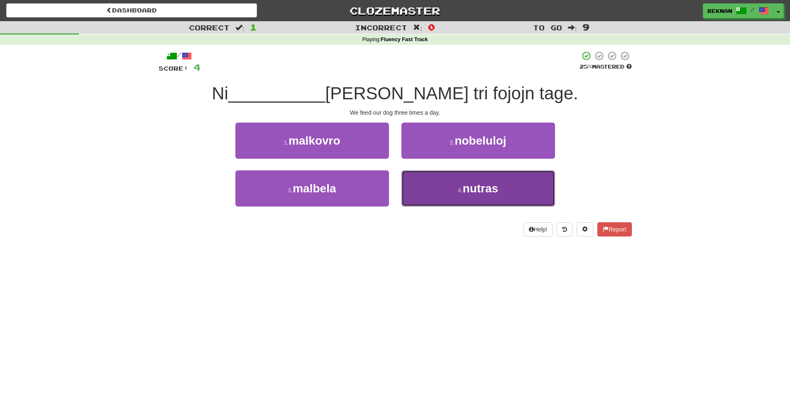
click at [439, 188] on button "4 . nutras" at bounding box center [478, 188] width 154 height 36
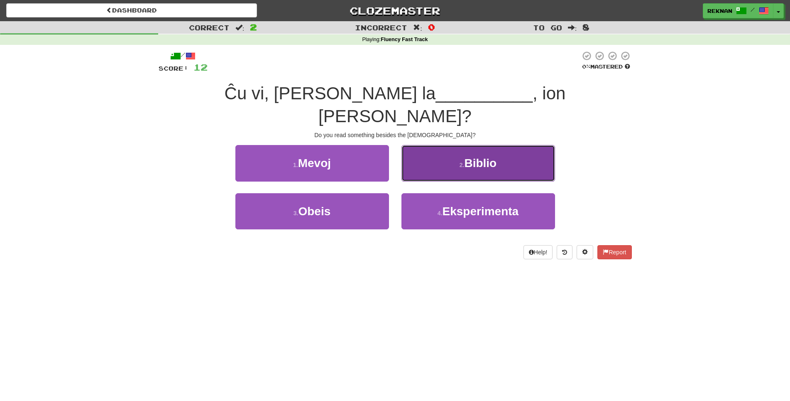
click at [428, 150] on button "2 . Biblio" at bounding box center [478, 163] width 154 height 36
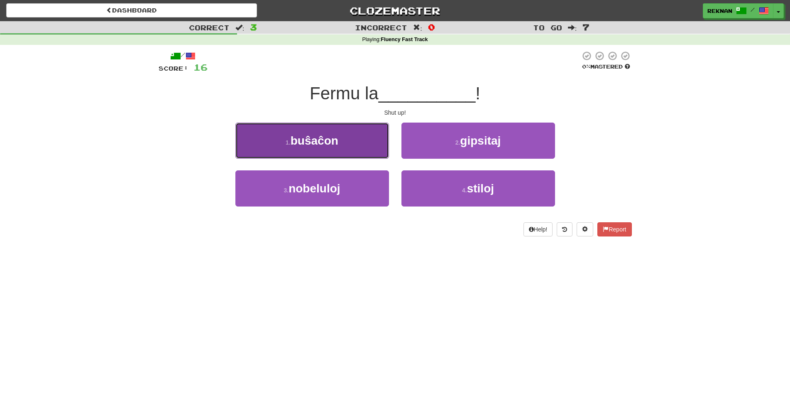
click at [348, 152] on button "1 . buŝaĉon" at bounding box center [312, 140] width 154 height 36
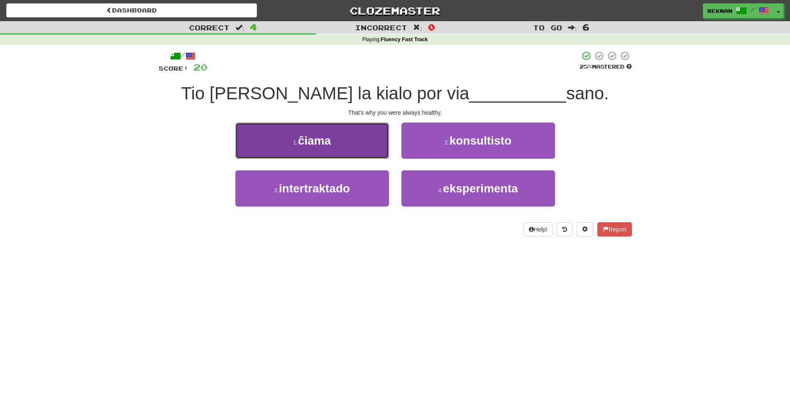
click at [354, 159] on button "1 . ĉiama" at bounding box center [312, 140] width 154 height 36
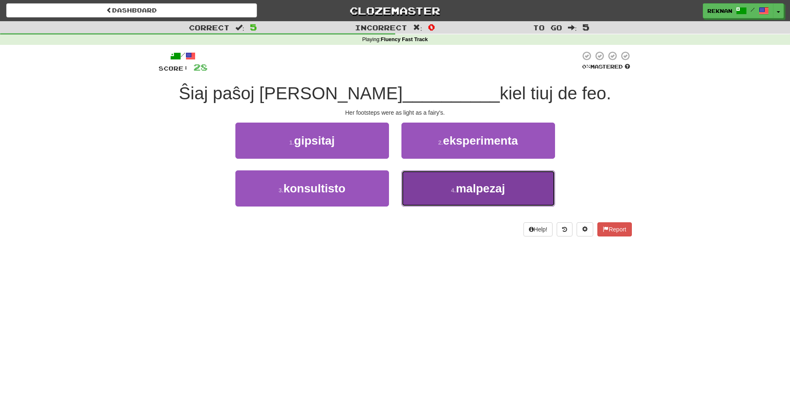
click at [429, 206] on button "4 . malpezaj" at bounding box center [478, 188] width 154 height 36
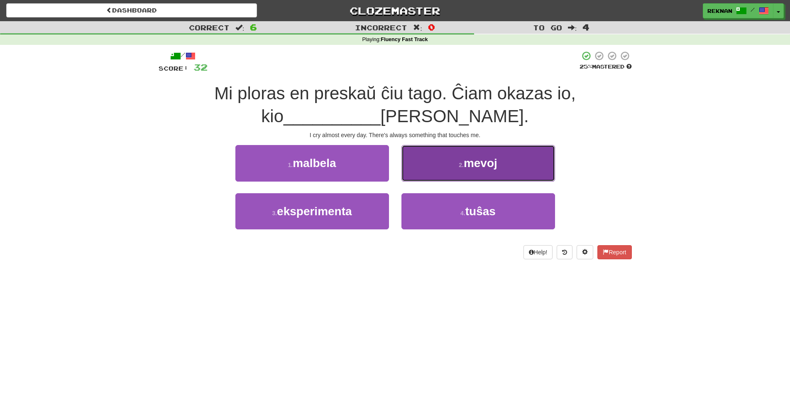
click at [426, 178] on button "2 . mevoj" at bounding box center [478, 163] width 154 height 36
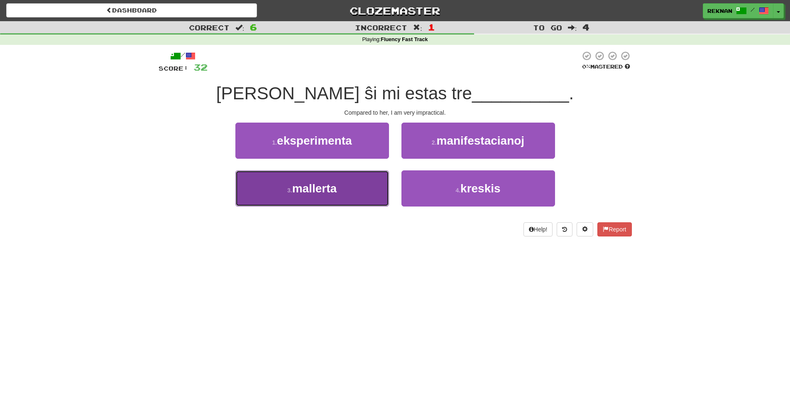
click at [330, 195] on span "mallerta" at bounding box center [314, 188] width 44 height 13
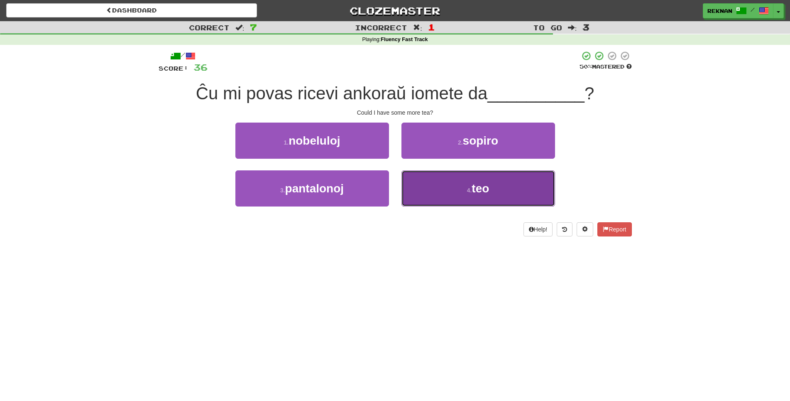
click at [465, 206] on button "4 . teo" at bounding box center [478, 188] width 154 height 36
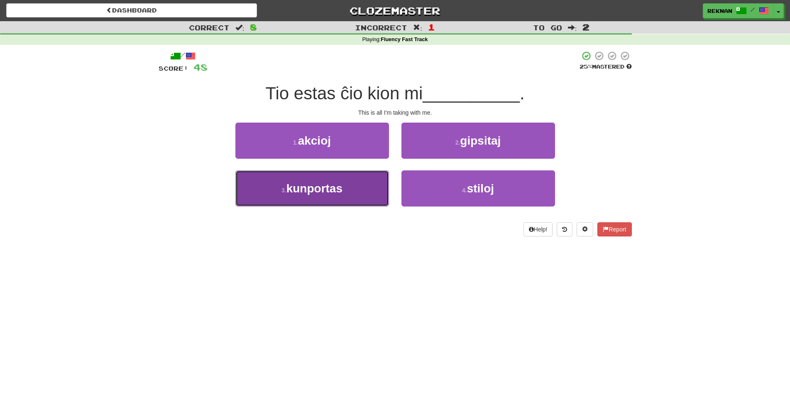
click at [314, 195] on span "kunportas" at bounding box center [314, 188] width 56 height 13
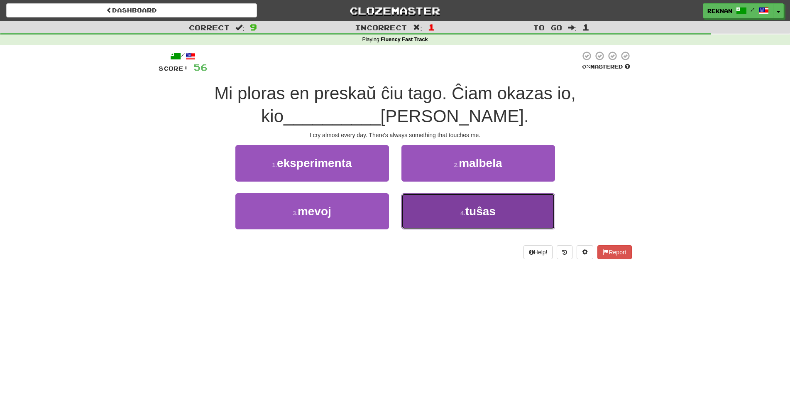
click at [472, 215] on button "4 . tuŝas" at bounding box center [478, 211] width 154 height 36
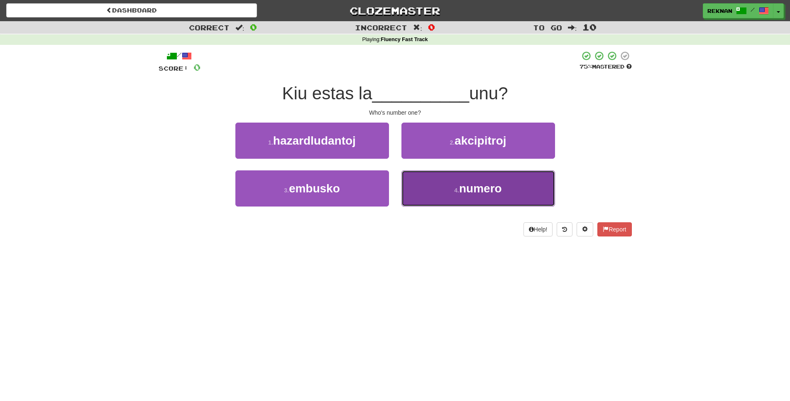
click at [466, 195] on span "numero" at bounding box center [480, 188] width 43 height 13
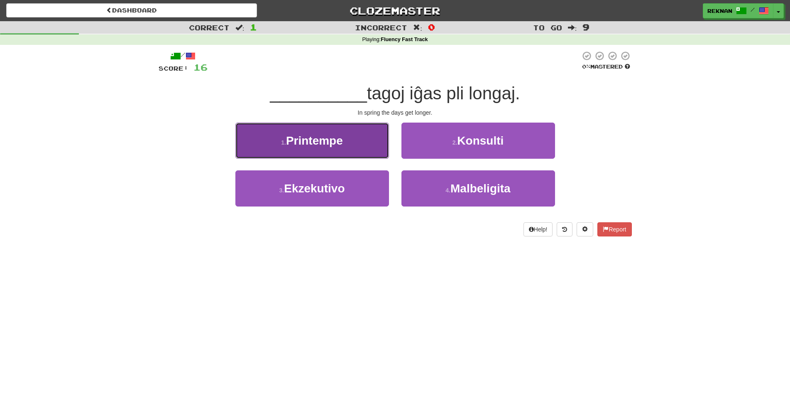
click at [363, 156] on button "1 . Printempe" at bounding box center [312, 140] width 154 height 36
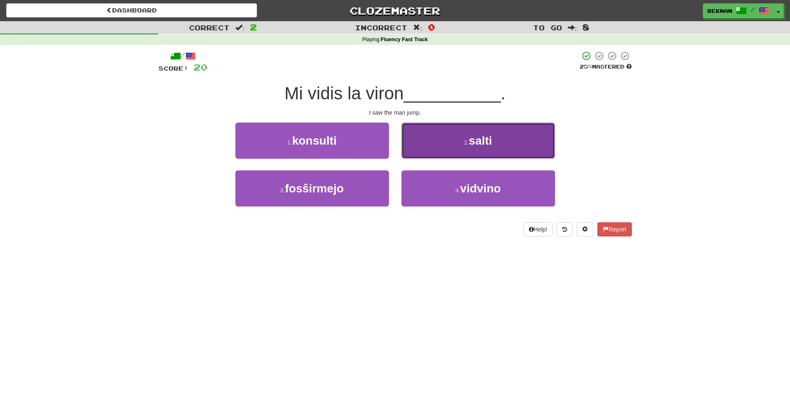
click at [508, 154] on button "2 . salti" at bounding box center [478, 140] width 154 height 36
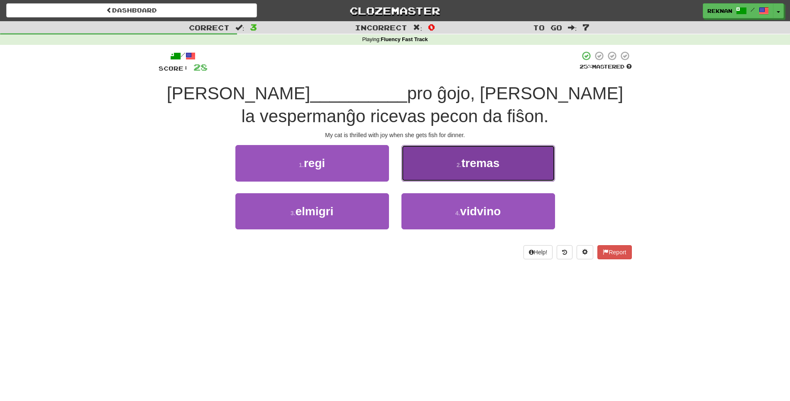
click at [435, 180] on button "2 . tremas" at bounding box center [478, 163] width 154 height 36
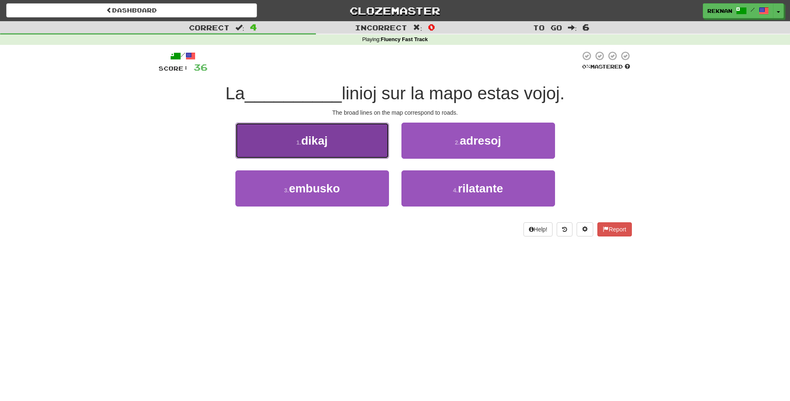
click at [339, 158] on button "1 . dikaj" at bounding box center [312, 140] width 154 height 36
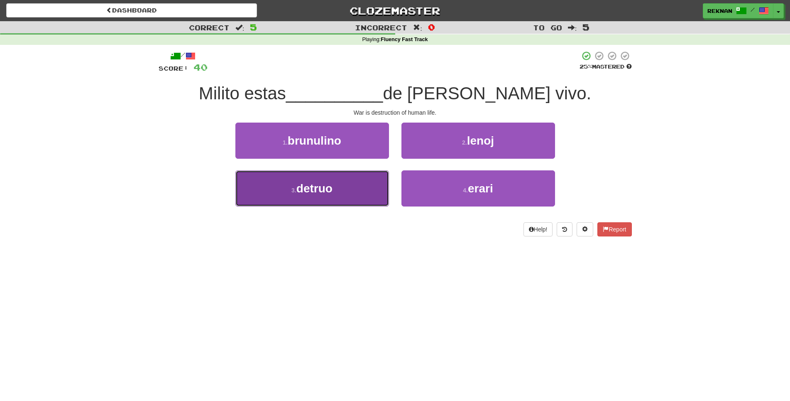
click at [345, 206] on button "3 . detruo" at bounding box center [312, 188] width 154 height 36
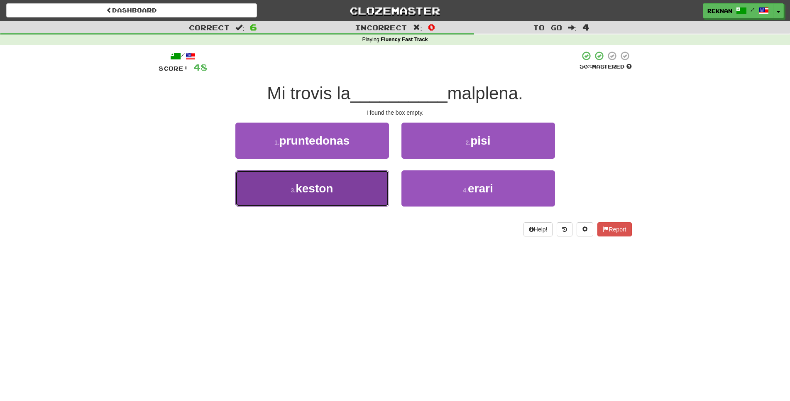
click at [360, 206] on button "3 . keston" at bounding box center [312, 188] width 154 height 36
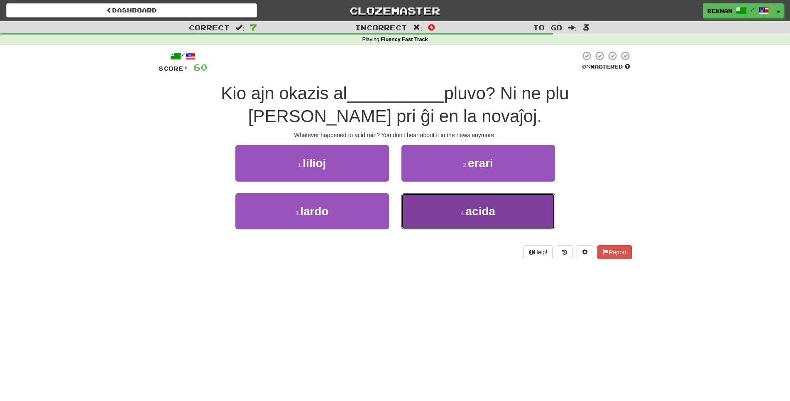
click at [487, 229] on button "4 . acida" at bounding box center [478, 211] width 154 height 36
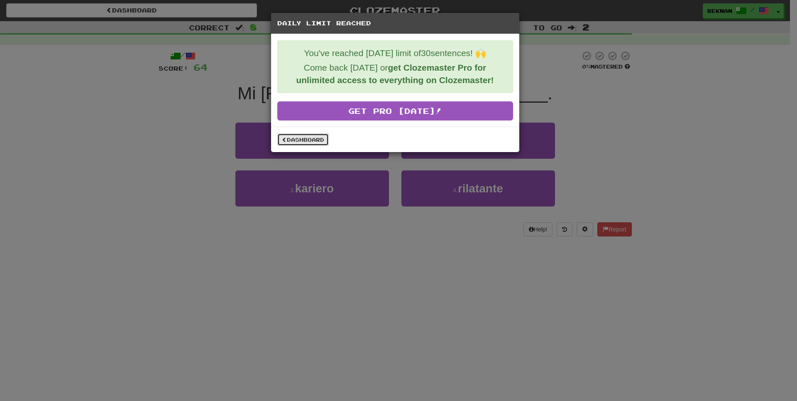
click at [295, 146] on link "Dashboard" at bounding box center [302, 139] width 51 height 12
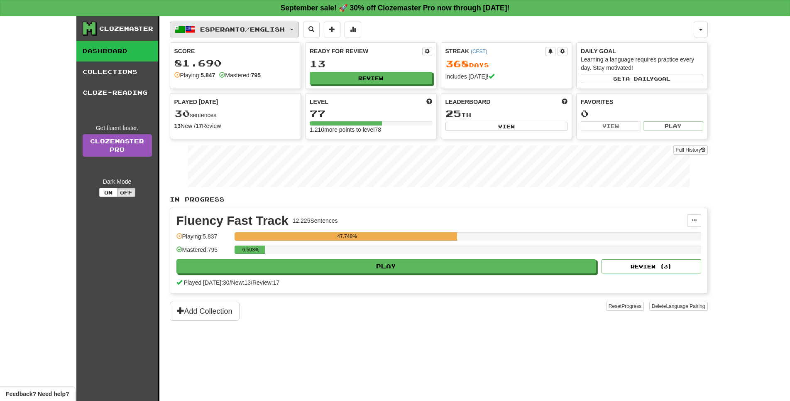
click at [279, 29] on span "Esperanto / English" at bounding box center [242, 29] width 85 height 7
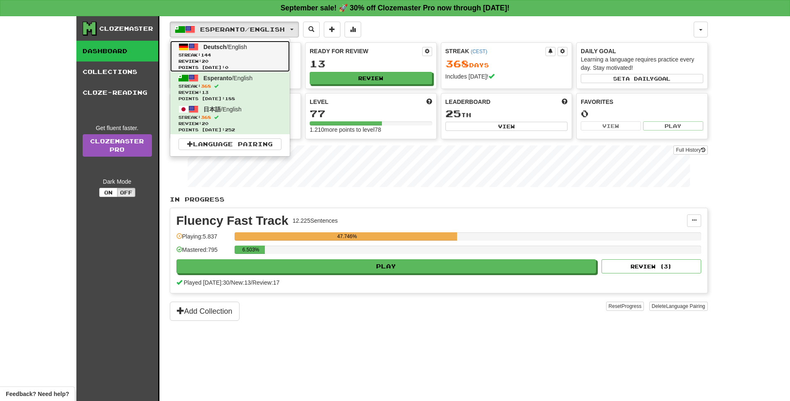
click at [264, 61] on span "Review: 20" at bounding box center [230, 61] width 103 height 6
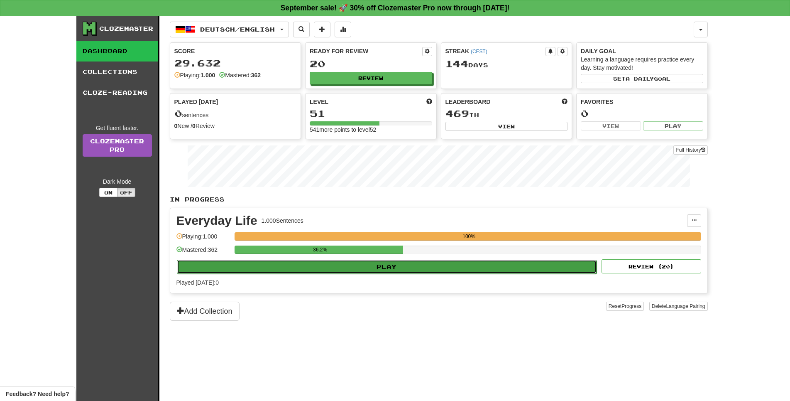
click at [407, 274] on button "Play" at bounding box center [387, 266] width 420 height 14
select select "**"
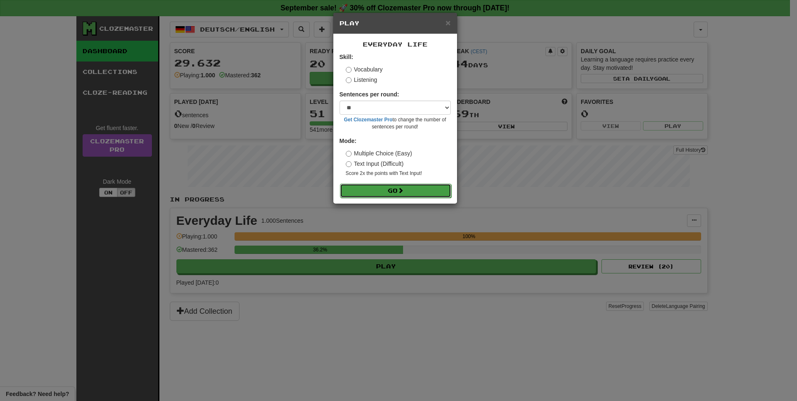
click at [430, 198] on button "Go" at bounding box center [395, 191] width 111 height 14
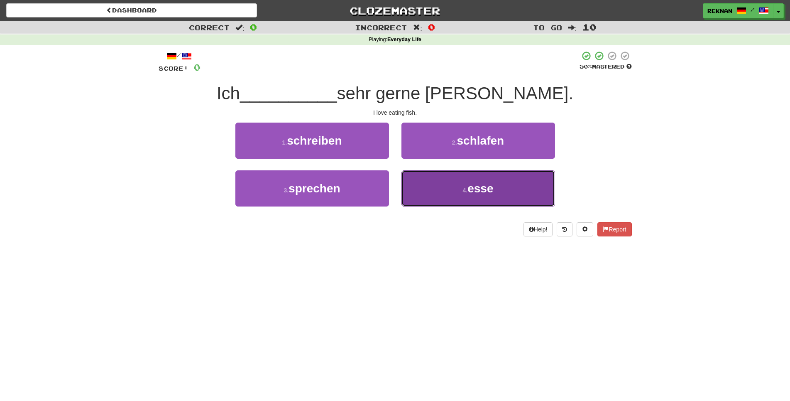
click at [450, 206] on button "4 . esse" at bounding box center [478, 188] width 154 height 36
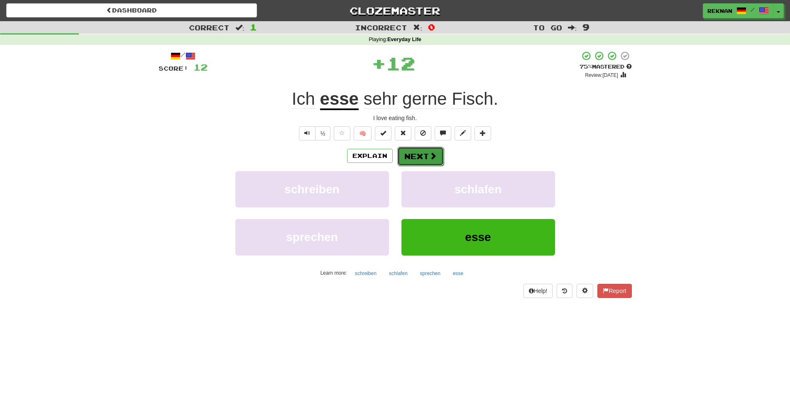
click at [433, 161] on button "Next" at bounding box center [420, 156] width 46 height 19
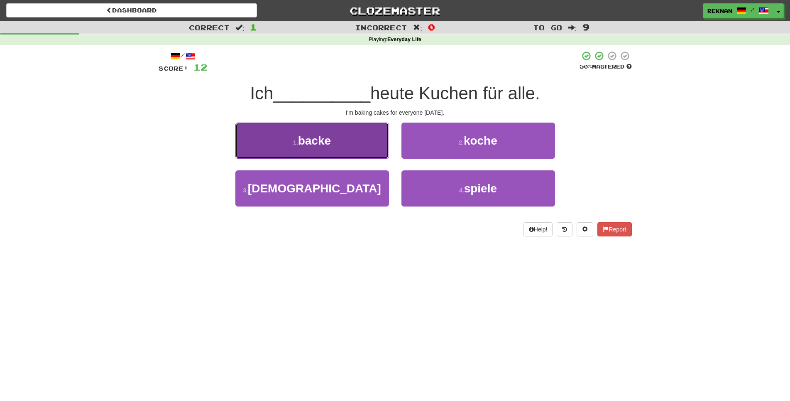
click at [368, 156] on button "1 . [PERSON_NAME]" at bounding box center [312, 140] width 154 height 36
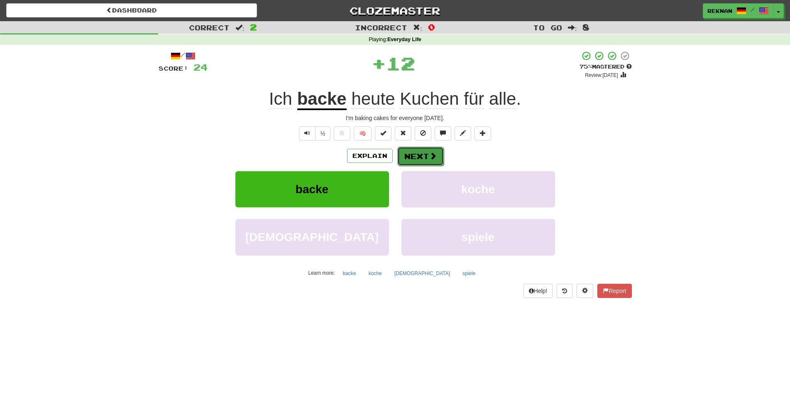
click at [428, 166] on button "Next" at bounding box center [420, 156] width 46 height 19
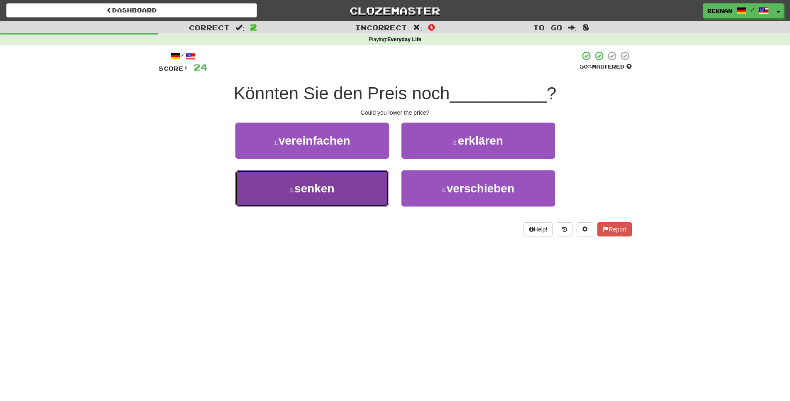
click at [357, 206] on button "3 . senken" at bounding box center [312, 188] width 154 height 36
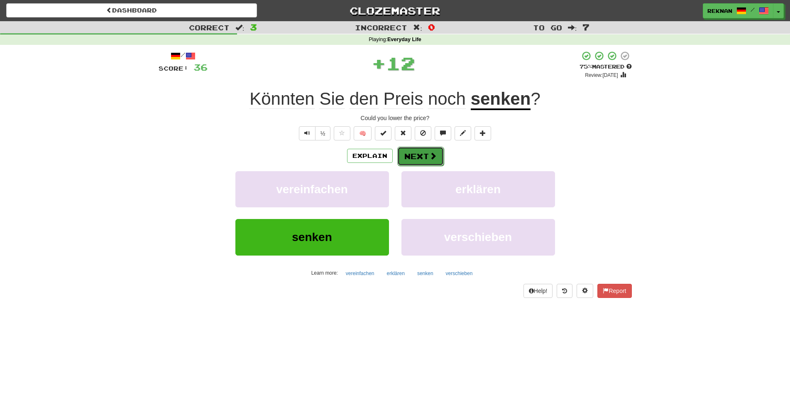
click at [418, 166] on button "Next" at bounding box center [420, 156] width 46 height 19
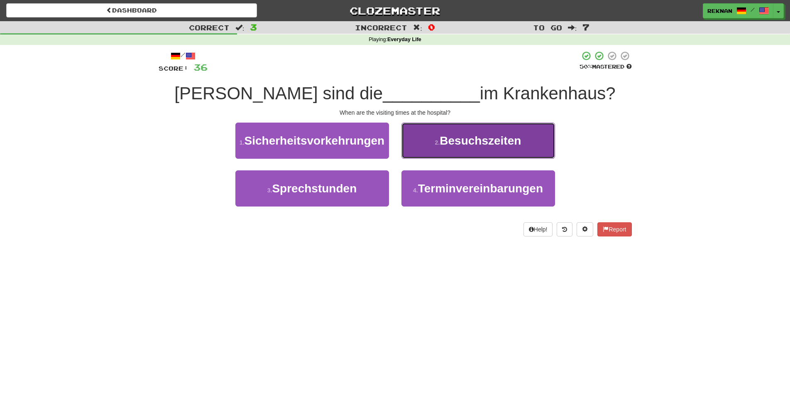
click at [465, 159] on button "2 . Besuchszeiten" at bounding box center [478, 140] width 154 height 36
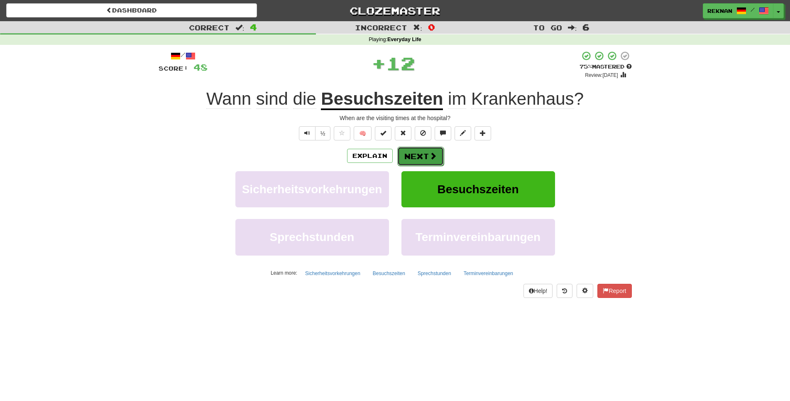
click at [440, 166] on button "Next" at bounding box center [420, 156] width 46 height 19
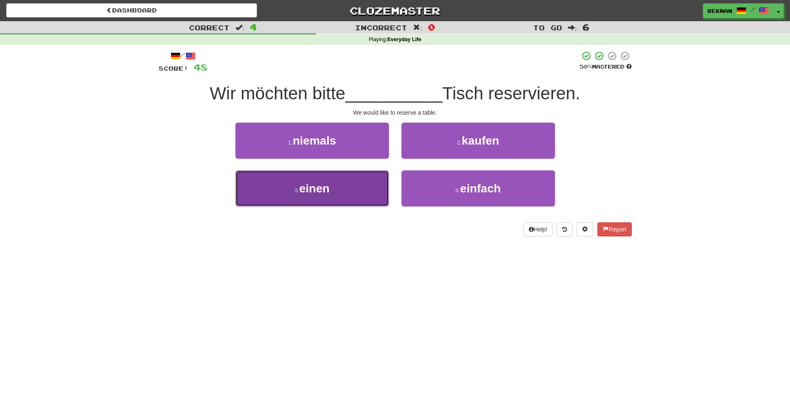
click at [365, 206] on button "3 . einen" at bounding box center [312, 188] width 154 height 36
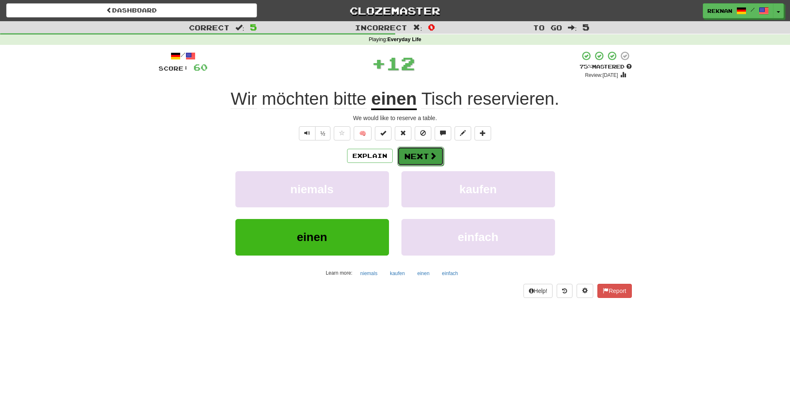
click at [423, 163] on button "Next" at bounding box center [420, 156] width 46 height 19
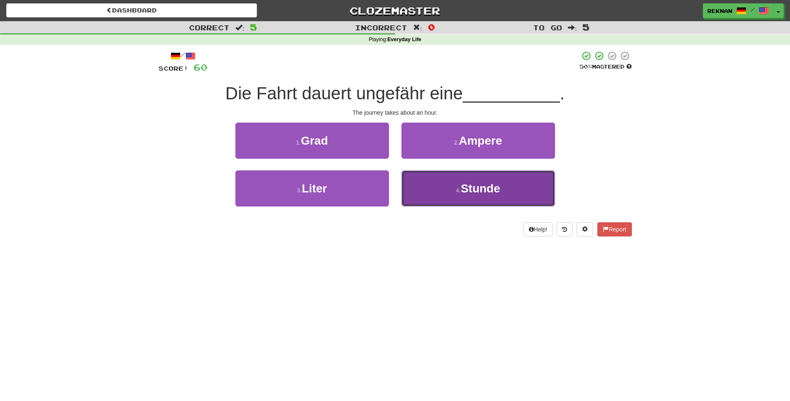
click at [423, 187] on button "4 . [GEOGRAPHIC_DATA]" at bounding box center [478, 188] width 154 height 36
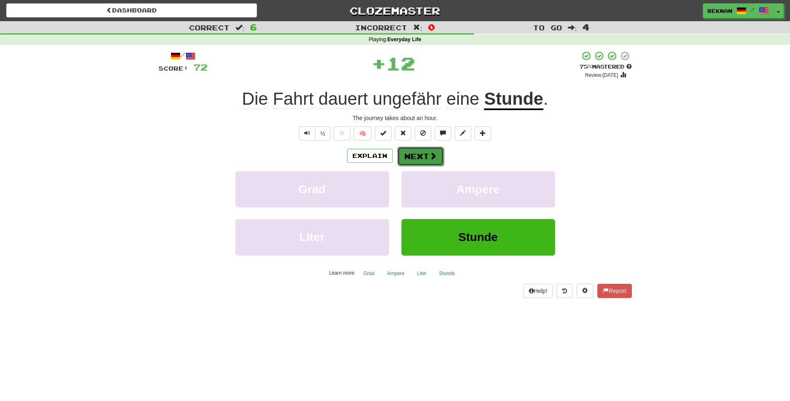
click at [424, 166] on button "Next" at bounding box center [420, 156] width 46 height 19
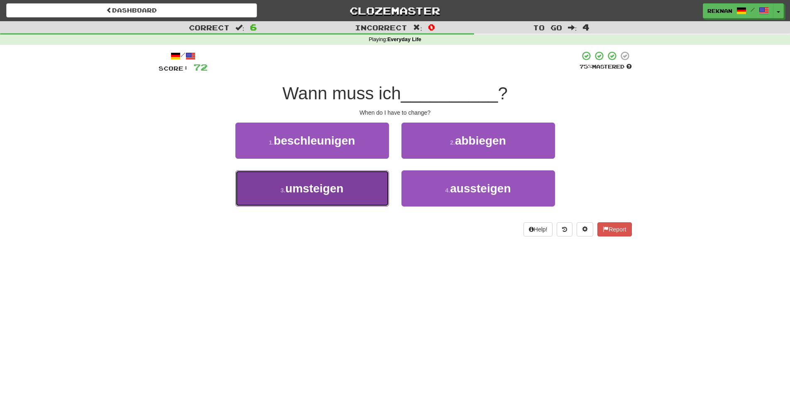
click at [359, 196] on button "3 . umsteigen" at bounding box center [312, 188] width 154 height 36
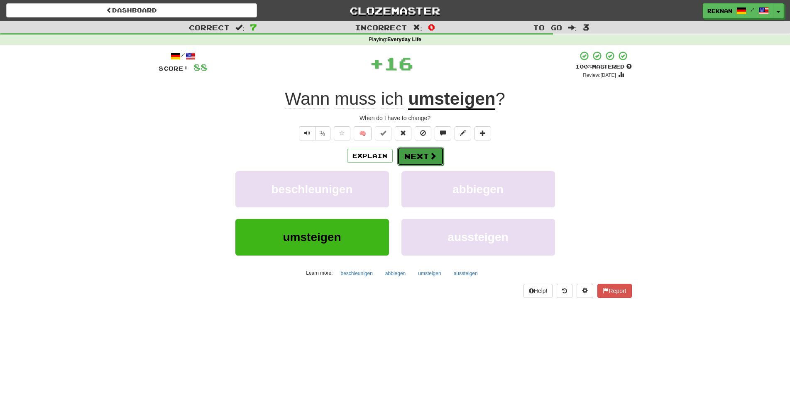
click at [397, 166] on button "Next" at bounding box center [420, 156] width 46 height 19
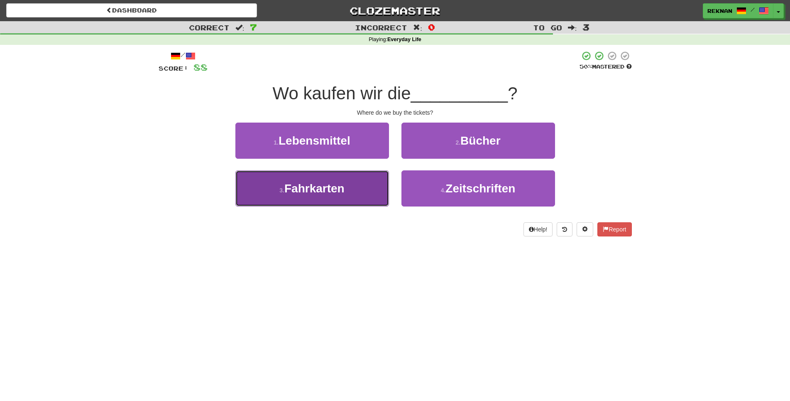
click at [385, 204] on button "3 . Fahrkarten" at bounding box center [312, 188] width 154 height 36
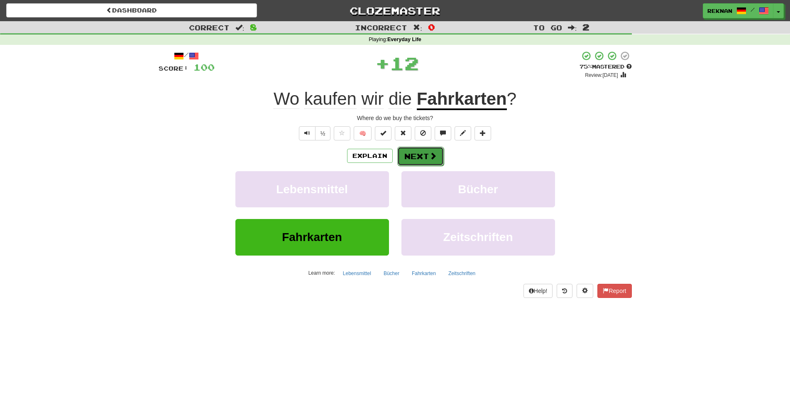
click at [437, 159] on span at bounding box center [432, 155] width 7 height 7
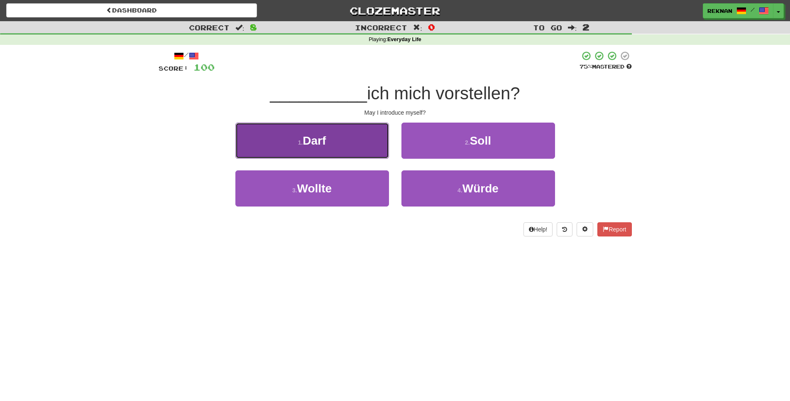
click at [370, 159] on button "1 . Darf" at bounding box center [312, 140] width 154 height 36
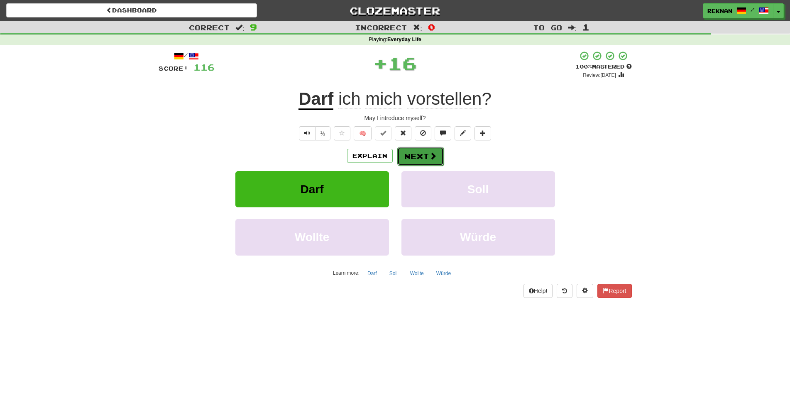
click at [422, 166] on button "Next" at bounding box center [420, 156] width 46 height 19
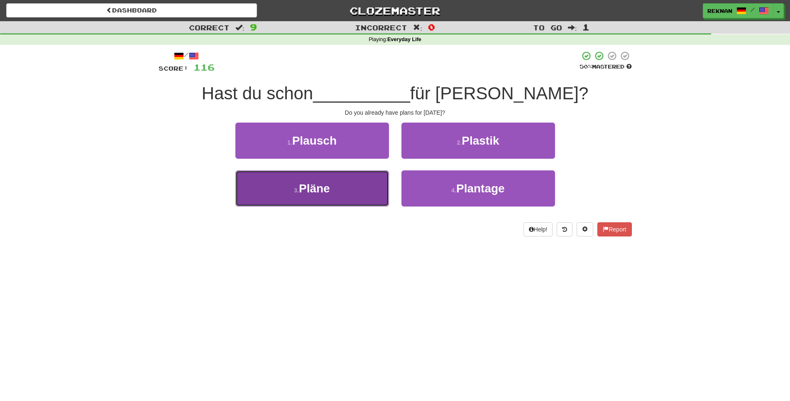
click at [357, 206] on button "3 . Pläne" at bounding box center [312, 188] width 154 height 36
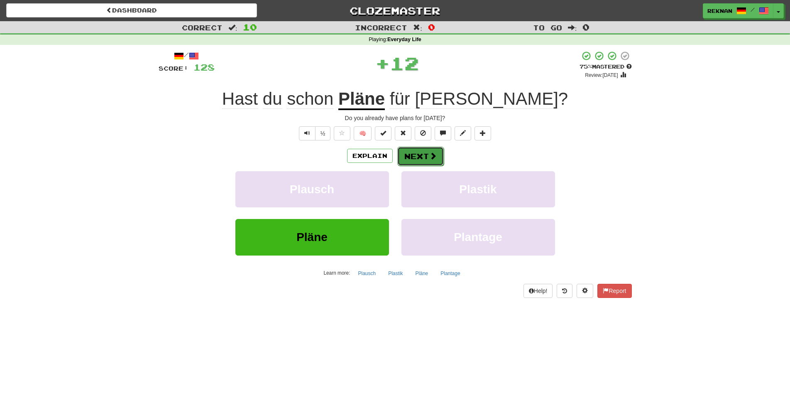
click at [432, 163] on button "Next" at bounding box center [420, 156] width 46 height 19
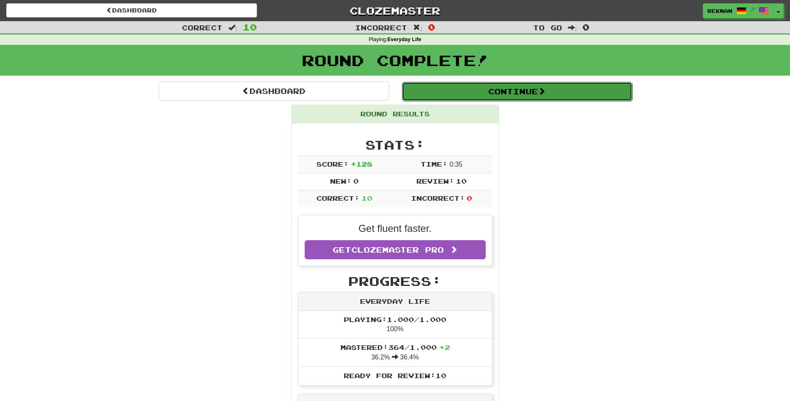
click at [546, 95] on span at bounding box center [541, 90] width 7 height 7
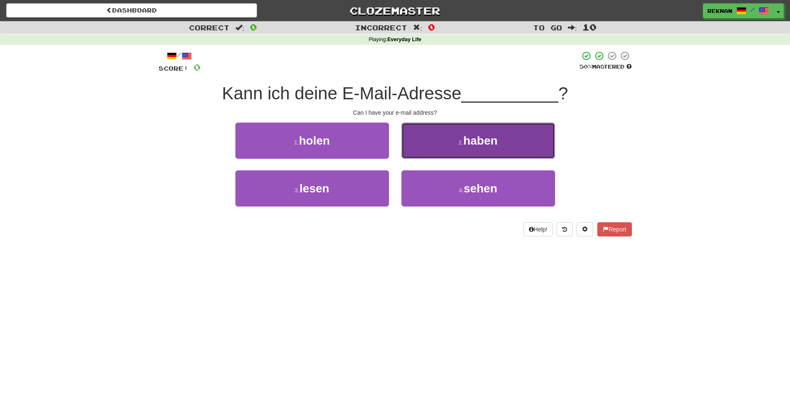
click at [417, 142] on button "2 . haben" at bounding box center [478, 140] width 154 height 36
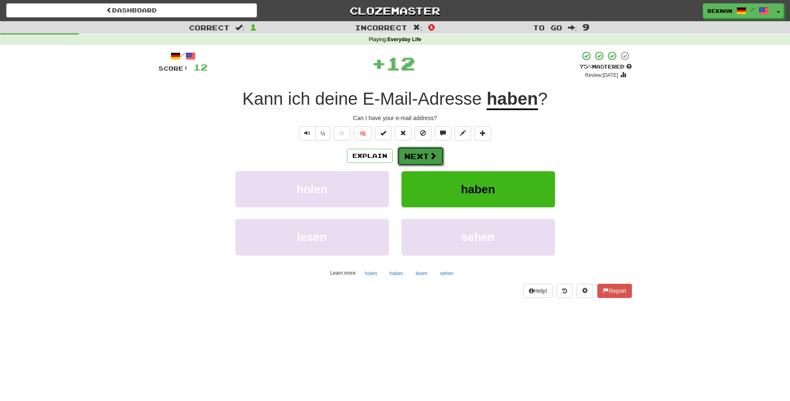
click at [428, 166] on button "Next" at bounding box center [420, 156] width 46 height 19
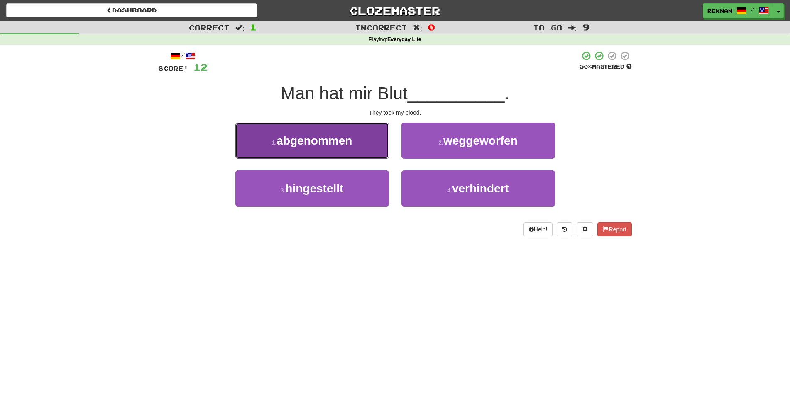
click at [311, 147] on span "abgenommen" at bounding box center [315, 140] width 76 height 13
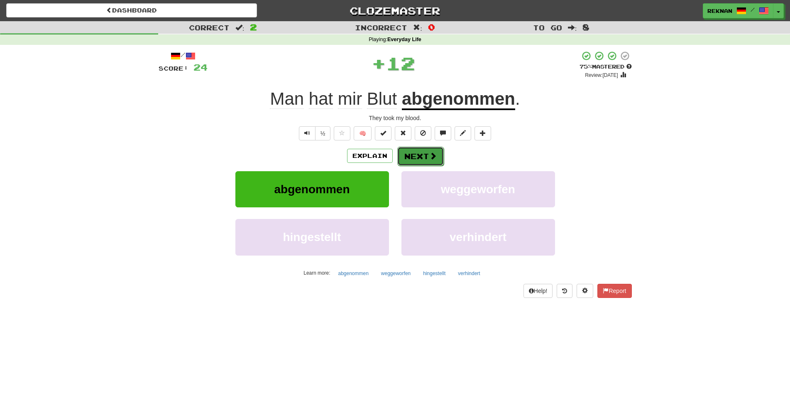
click at [422, 166] on button "Next" at bounding box center [420, 156] width 46 height 19
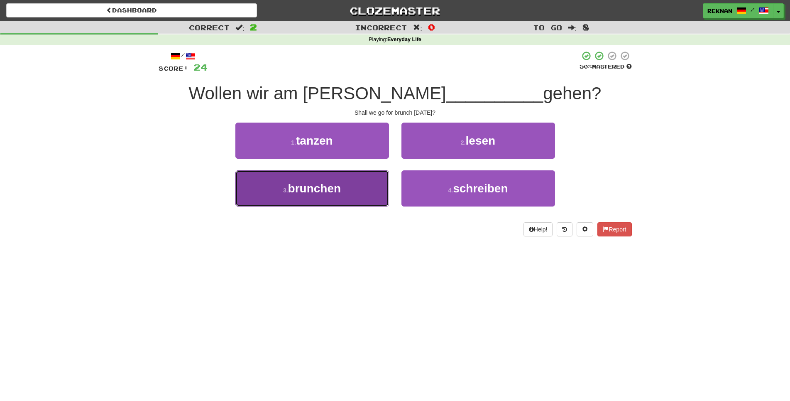
click at [327, 206] on button "3 . brunchen" at bounding box center [312, 188] width 154 height 36
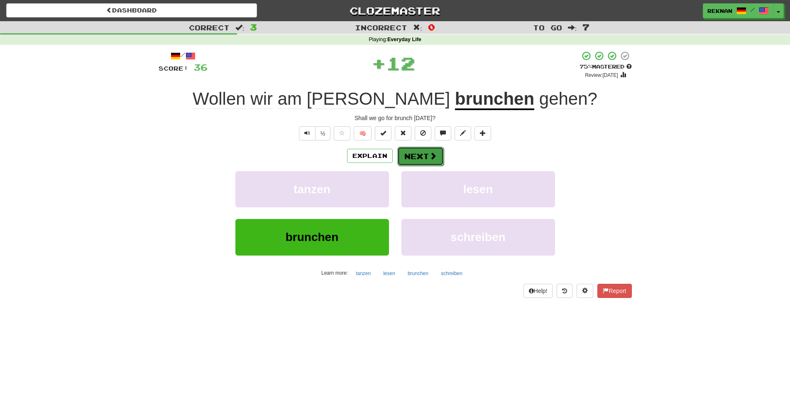
click at [440, 164] on button "Next" at bounding box center [420, 156] width 46 height 19
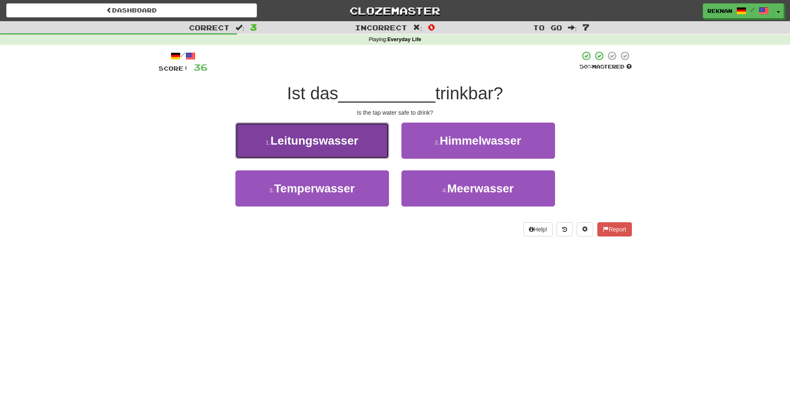
click at [341, 147] on span "Leitungswasser" at bounding box center [315, 140] width 88 height 13
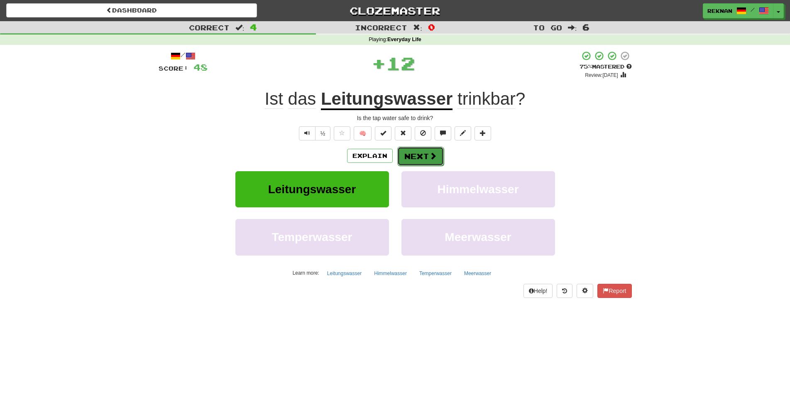
click at [423, 166] on button "Next" at bounding box center [420, 156] width 46 height 19
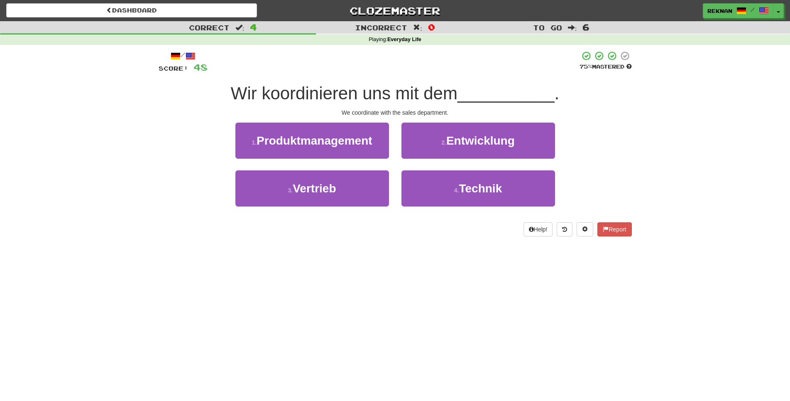
click at [336, 218] on div "3 . Vertrieb" at bounding box center [312, 194] width 166 height 48
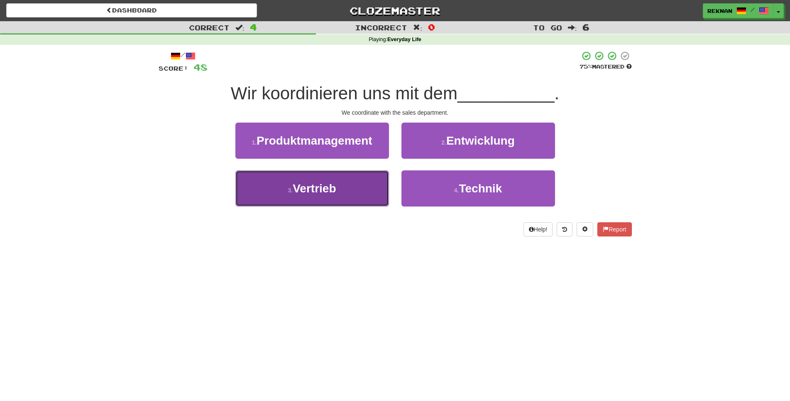
click at [340, 202] on button "3 . Vertrieb" at bounding box center [312, 188] width 154 height 36
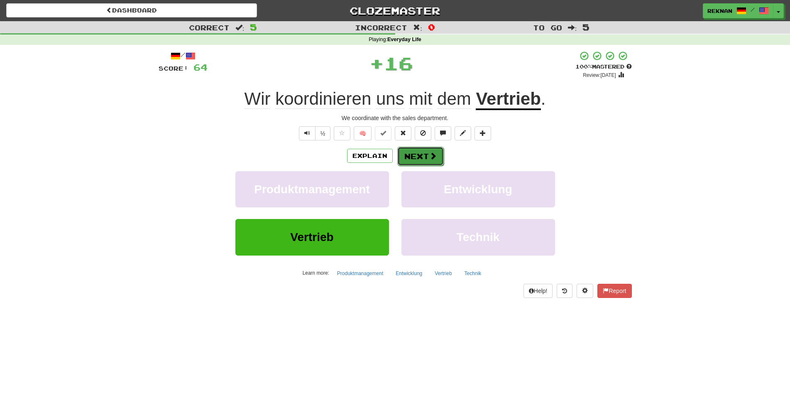
click at [439, 166] on button "Next" at bounding box center [420, 156] width 46 height 19
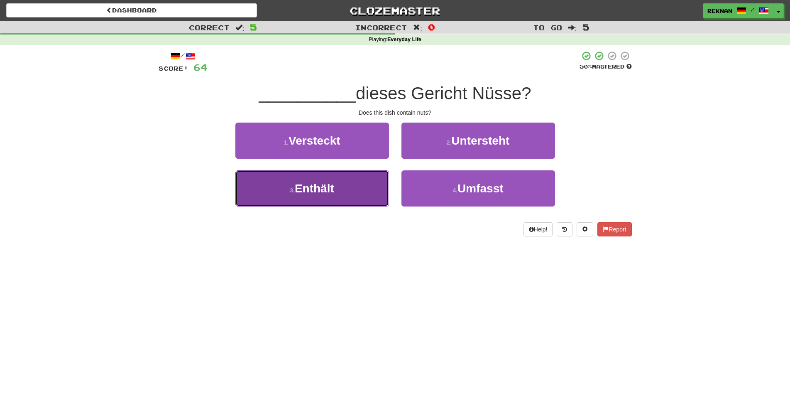
click at [327, 206] on button "3 . Enthält" at bounding box center [312, 188] width 154 height 36
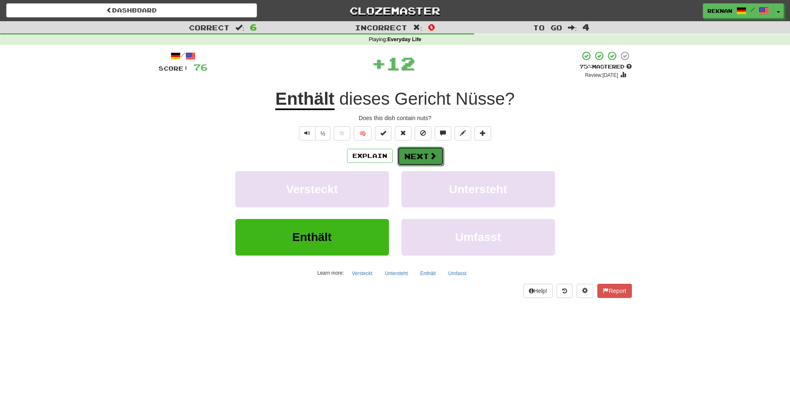
click at [409, 166] on button "Next" at bounding box center [420, 156] width 46 height 19
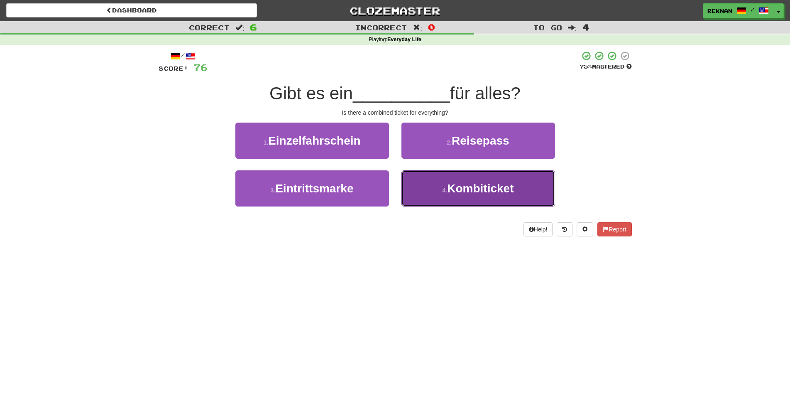
click at [438, 191] on button "4 . Kombiticket" at bounding box center [478, 188] width 154 height 36
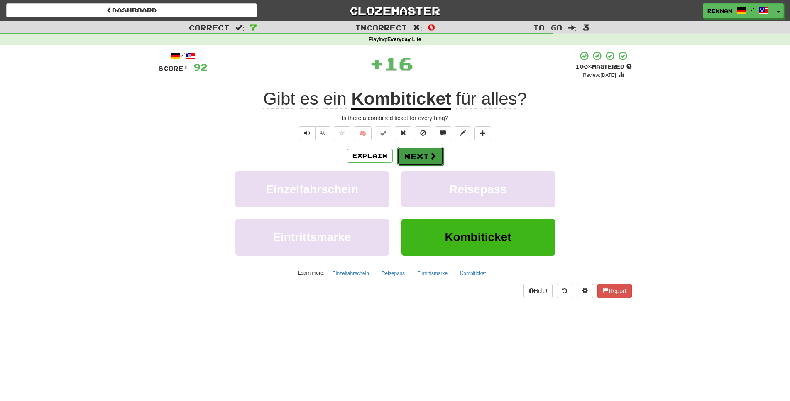
click at [421, 166] on button "Next" at bounding box center [420, 156] width 46 height 19
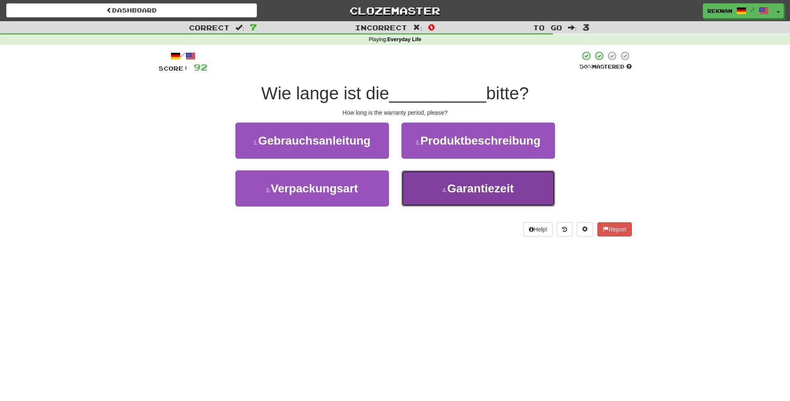
click at [477, 195] on span "Garantiezeit" at bounding box center [480, 188] width 66 height 13
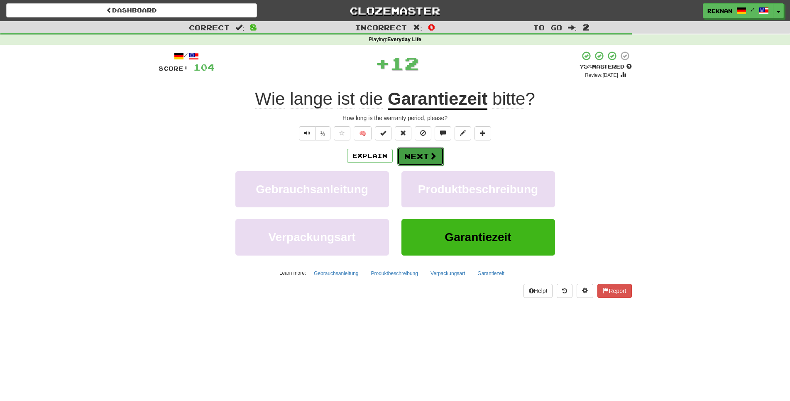
click at [429, 166] on button "Next" at bounding box center [420, 156] width 46 height 19
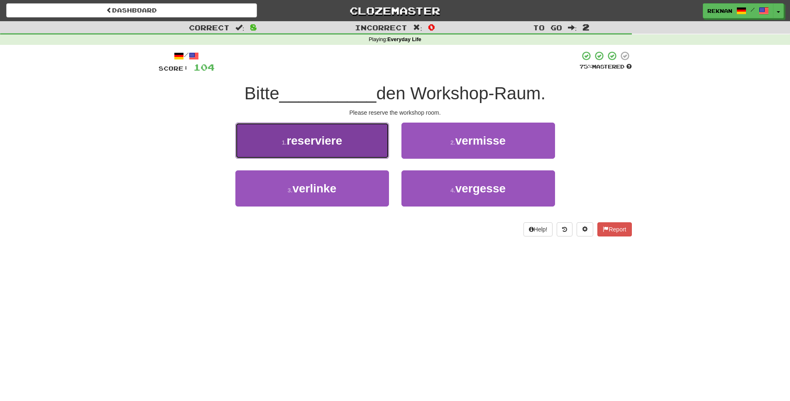
click at [328, 147] on span "reserviere" at bounding box center [314, 140] width 56 height 13
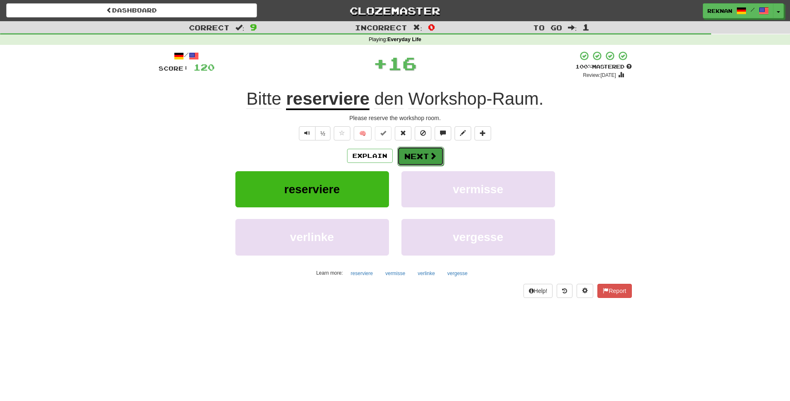
click at [434, 159] on span at bounding box center [432, 155] width 7 height 7
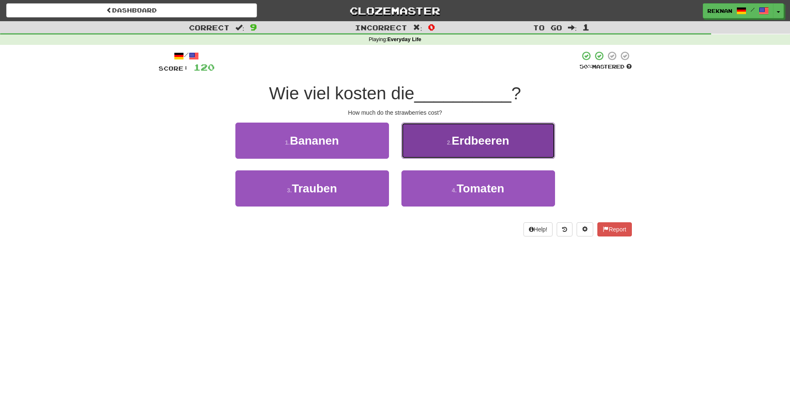
click at [445, 159] on button "2 . Erdbeeren" at bounding box center [478, 140] width 154 height 36
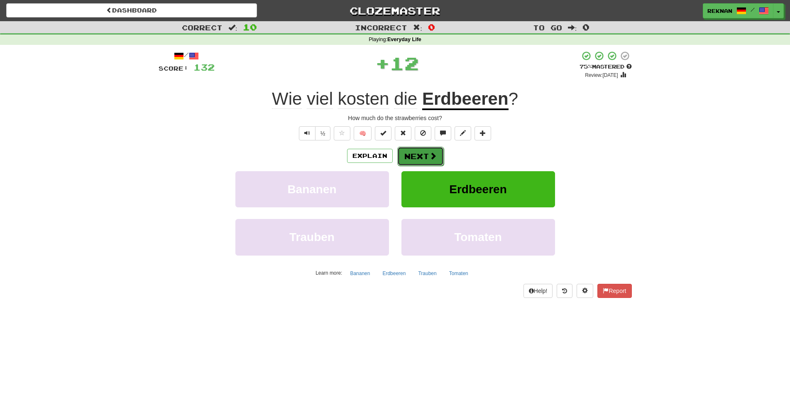
click at [428, 166] on button "Next" at bounding box center [420, 156] width 46 height 19
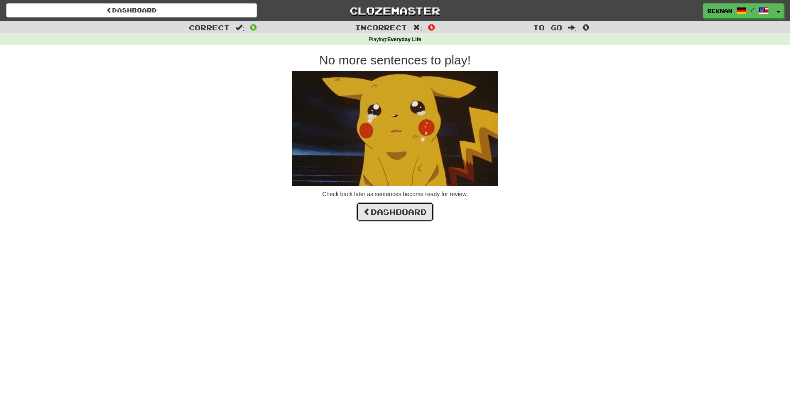
click at [426, 221] on link "Dashboard" at bounding box center [395, 211] width 78 height 19
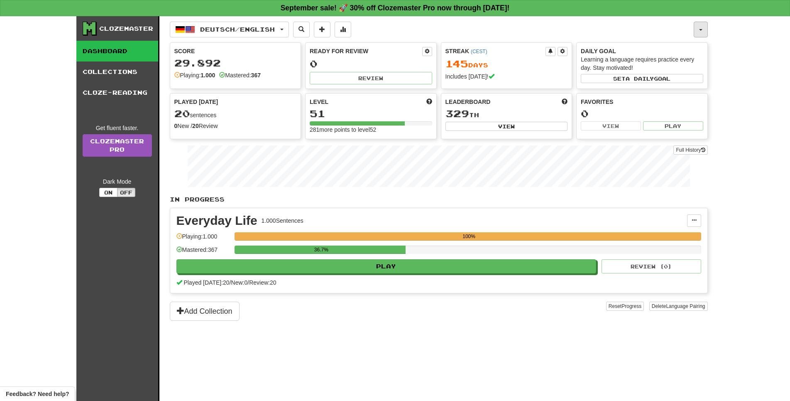
click at [707, 33] on button "button" at bounding box center [701, 30] width 14 height 16
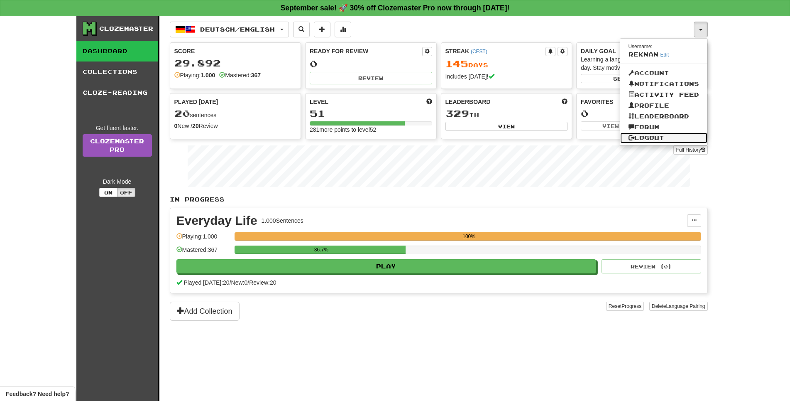
click at [660, 143] on link "Logout" at bounding box center [663, 137] width 87 height 11
